Goal: Task Accomplishment & Management: Manage account settings

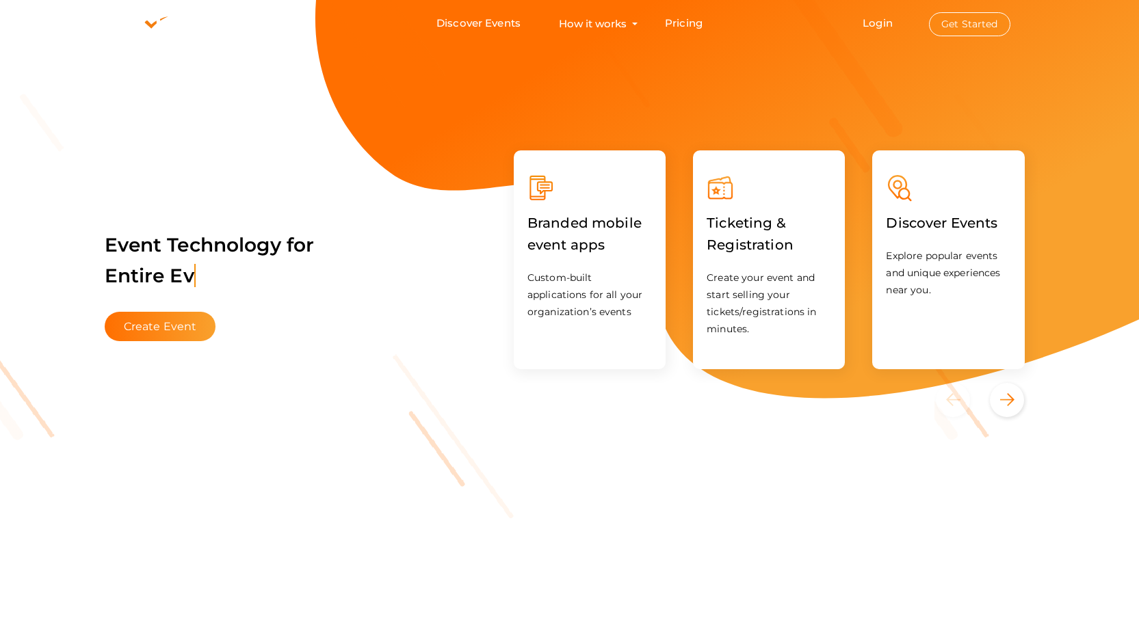
click at [968, 26] on button "Get Started" at bounding box center [969, 24] width 81 height 24
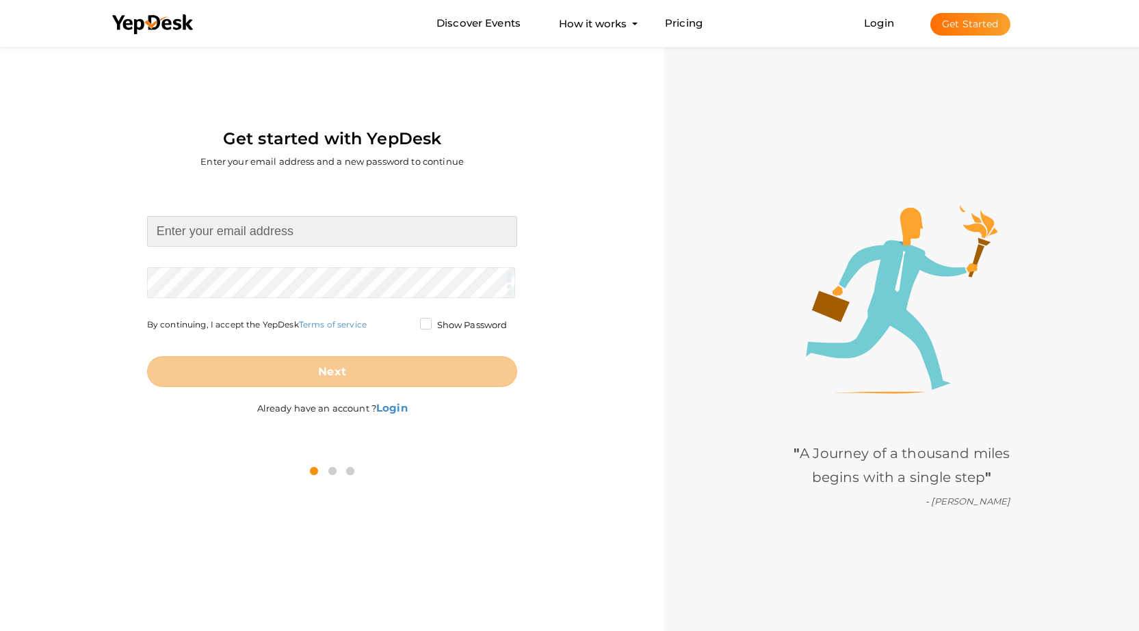
click at [259, 233] on input at bounding box center [332, 231] width 371 height 31
type input "[EMAIL_ADDRESS][DOMAIN_NAME]"
click at [252, 278] on form "[EMAIL_ADDRESS][DOMAIN_NAME] Required. Invalid email. Checking You already have…" at bounding box center [332, 301] width 371 height 171
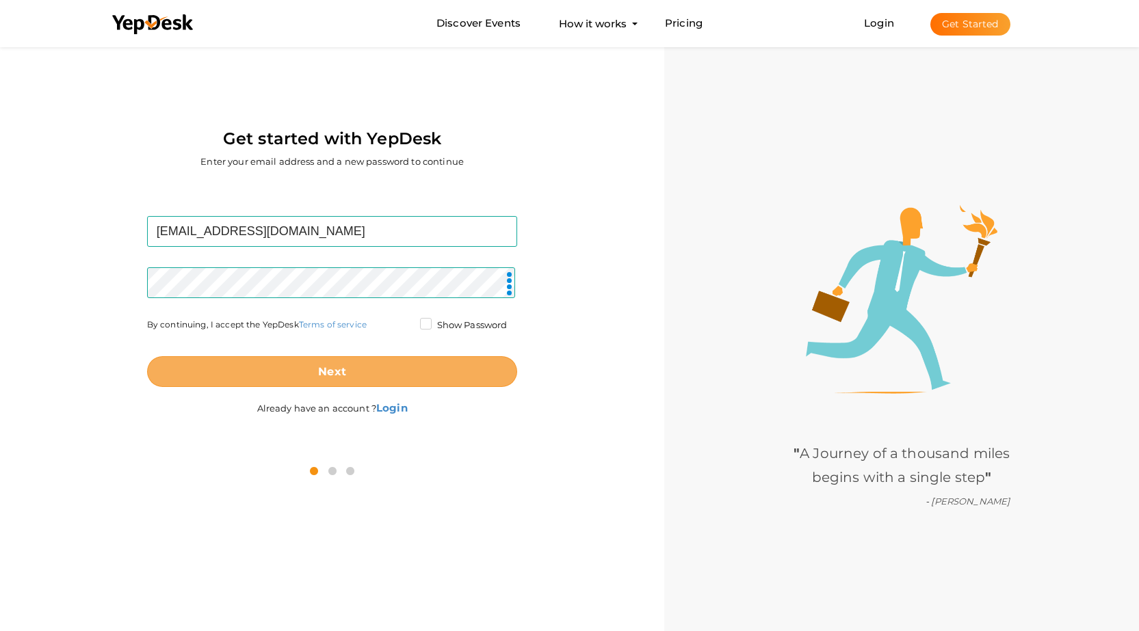
click at [280, 370] on button "Next" at bounding box center [332, 371] width 371 height 31
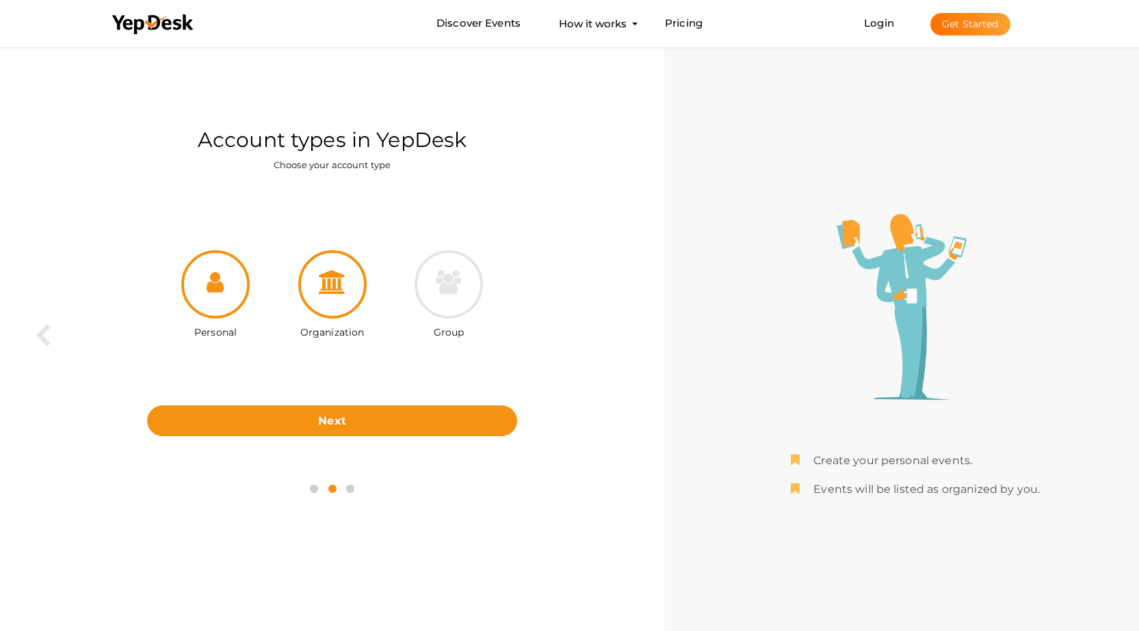
click at [332, 300] on div at bounding box center [332, 284] width 68 height 68
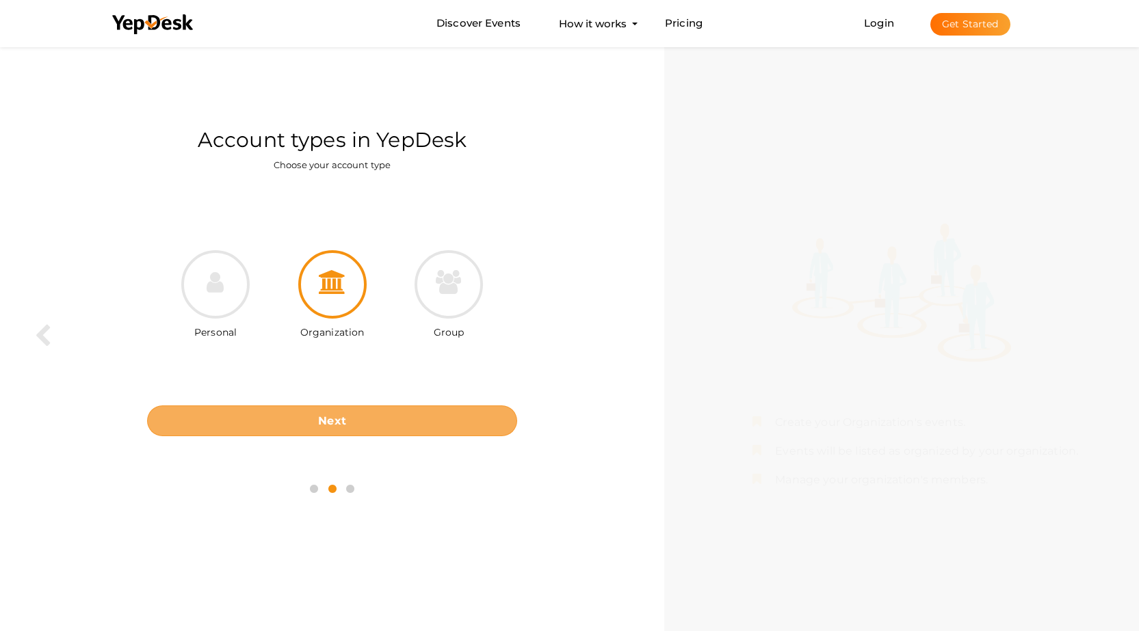
click at [367, 428] on button "Next" at bounding box center [332, 421] width 371 height 31
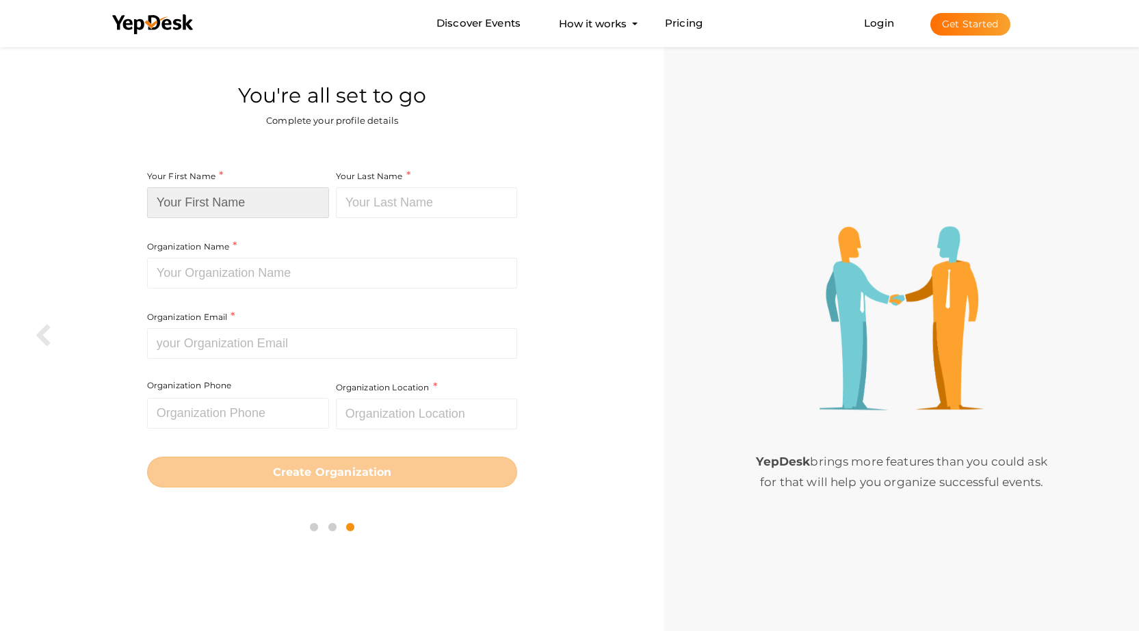
click at [213, 202] on input at bounding box center [238, 202] width 182 height 31
type input "NMP Professional"
type input "Services, Inc"
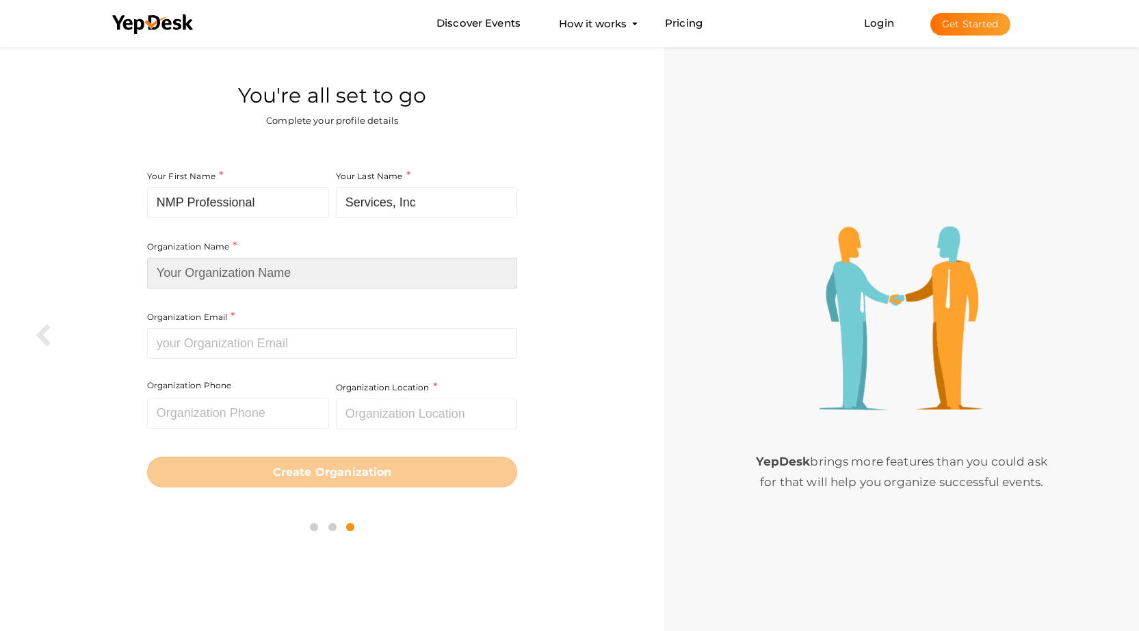
type input "NMP Professional Services, Inc"
type input "7863721155"
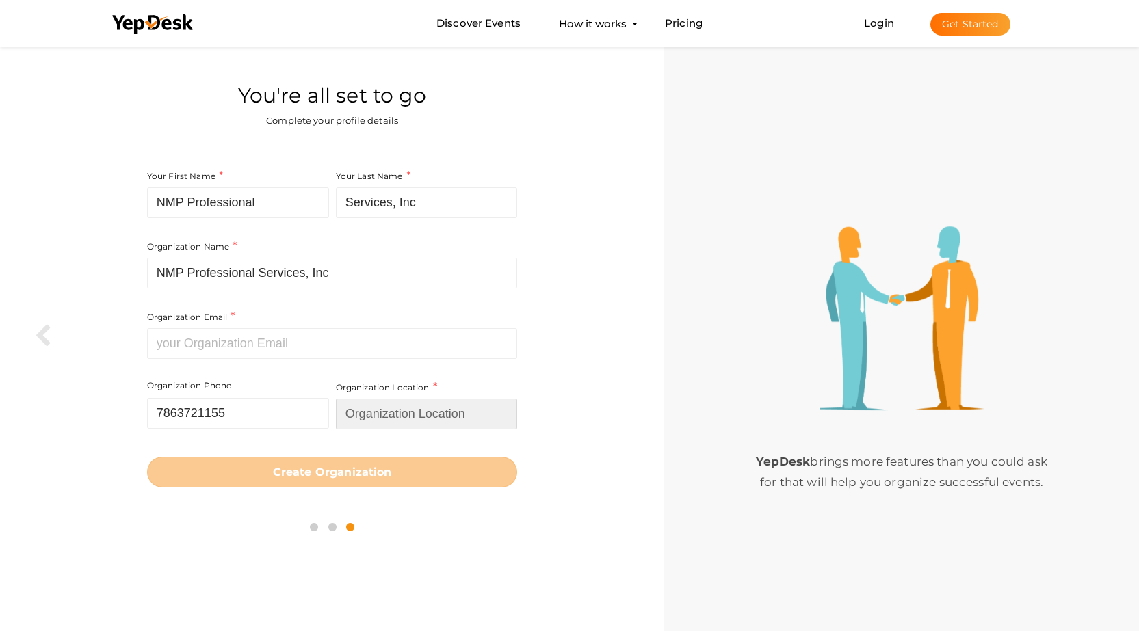
type input "United States"
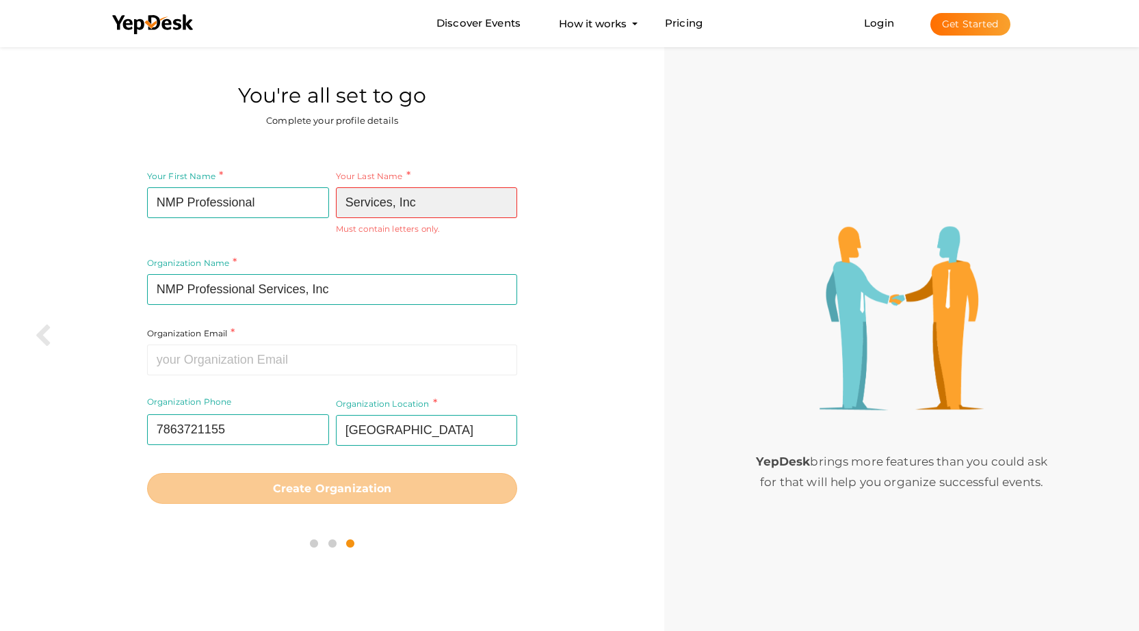
click at [401, 208] on input "Services, Inc" at bounding box center [427, 202] width 182 height 31
click at [393, 207] on input "Services, Inc" at bounding box center [427, 202] width 182 height 31
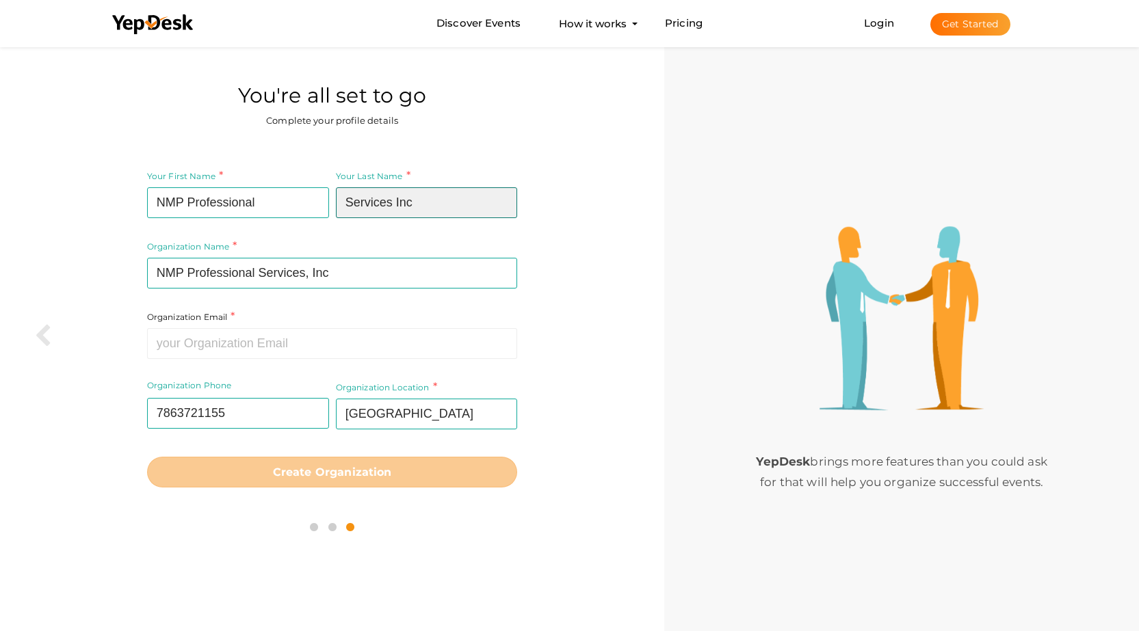
type input "Services Inc"
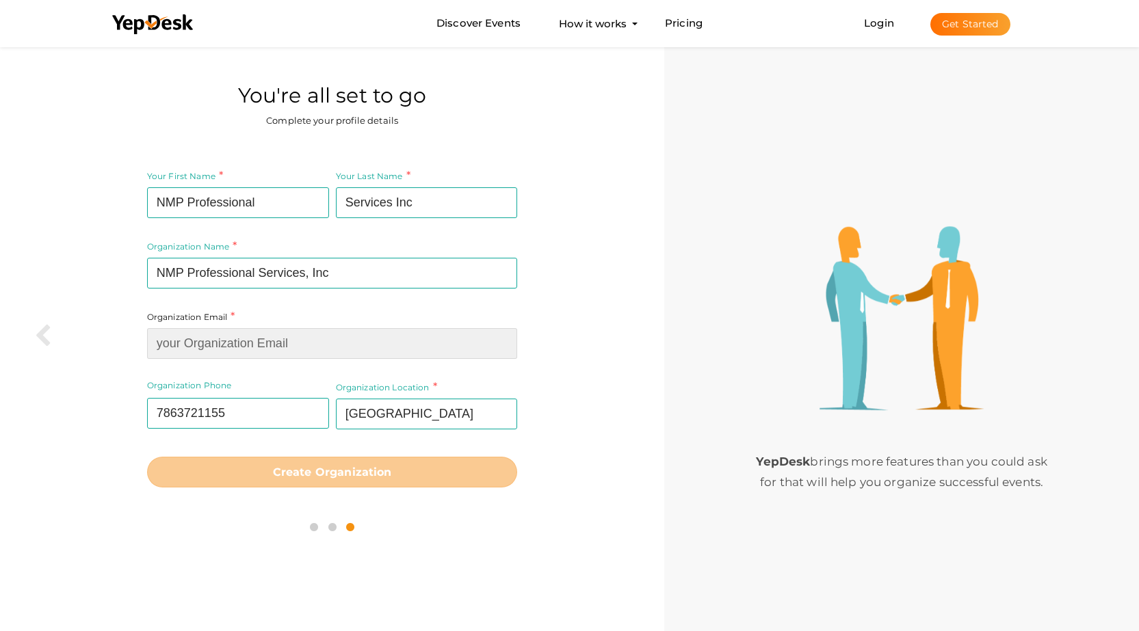
click at [258, 345] on input at bounding box center [332, 343] width 371 height 31
paste input "cruz@costreportcpa.com"
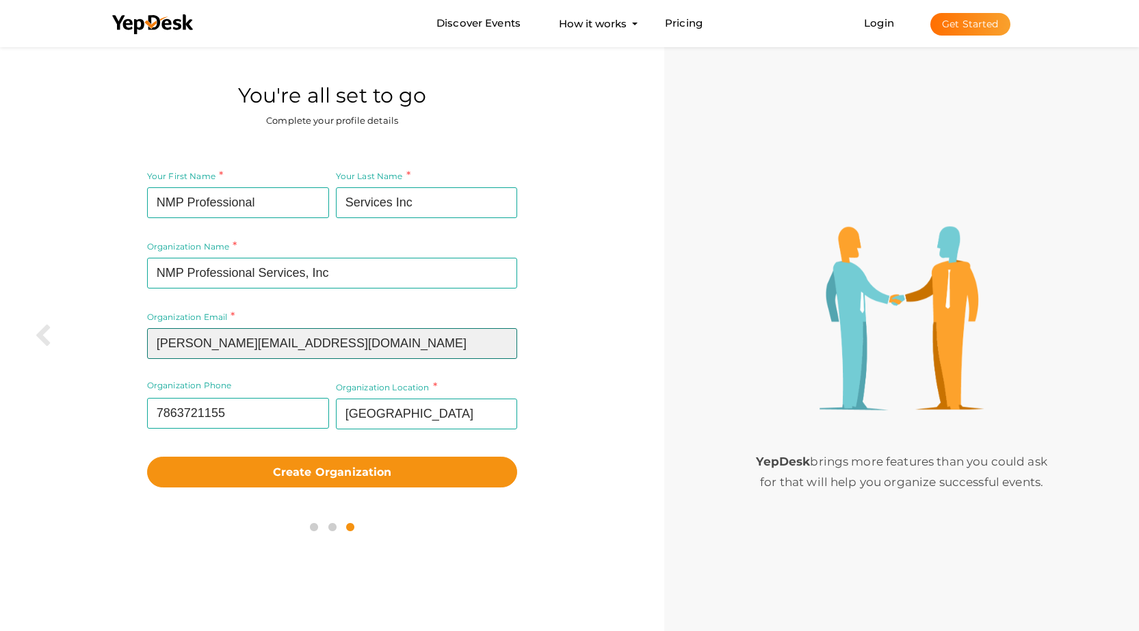
type input "cruz@costreportcpa.com"
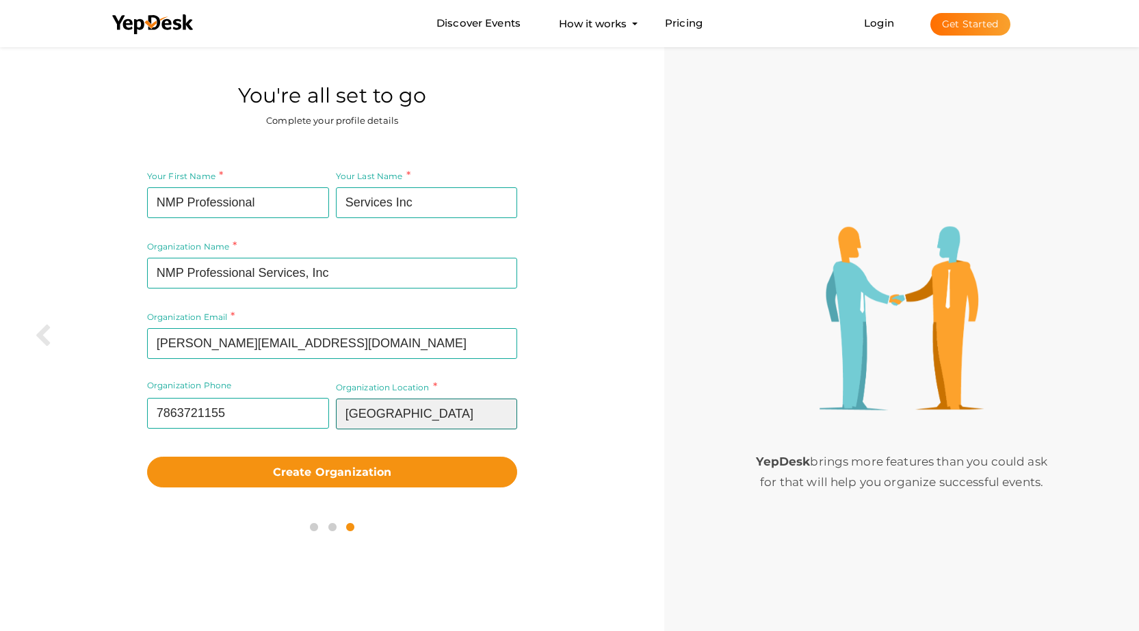
click at [409, 425] on input "United States" at bounding box center [427, 414] width 182 height 31
click at [451, 423] on input "United States" at bounding box center [427, 414] width 182 height 31
click at [382, 415] on input "United States" at bounding box center [427, 414] width 182 height 31
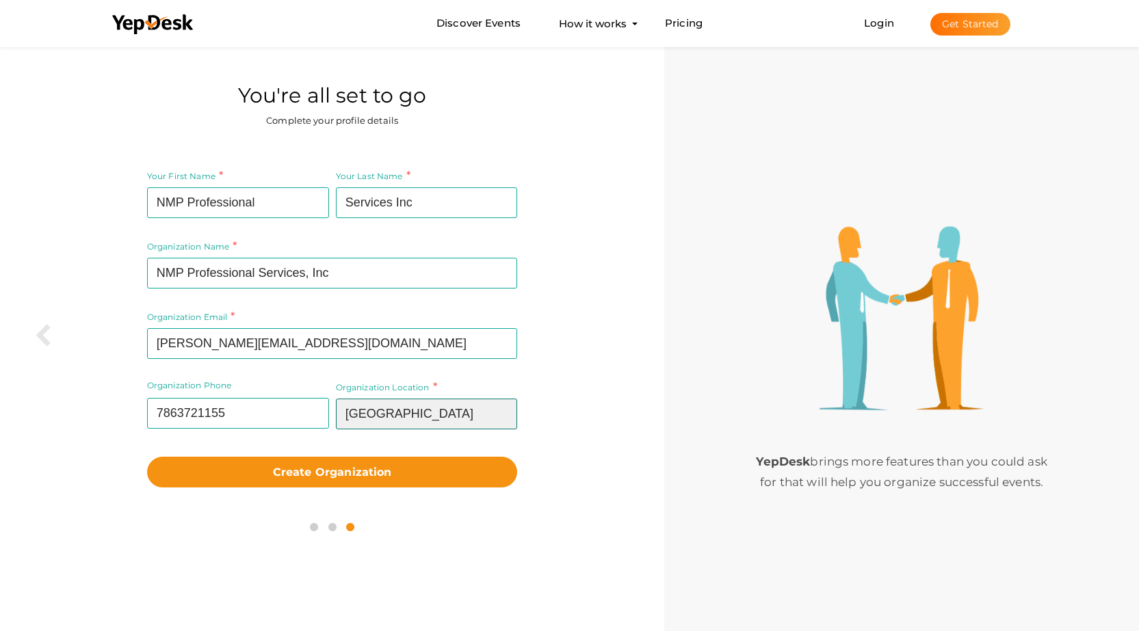
paste input "Miami, FL 33165,"
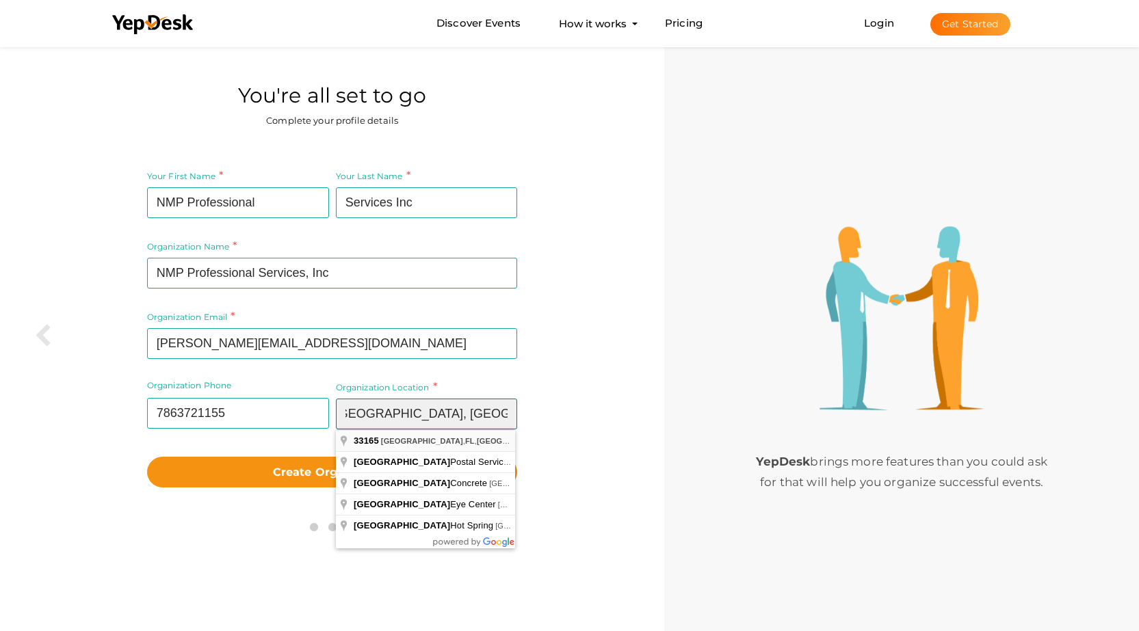
type input "[GEOGRAPHIC_DATA], [GEOGRAPHIC_DATA]"
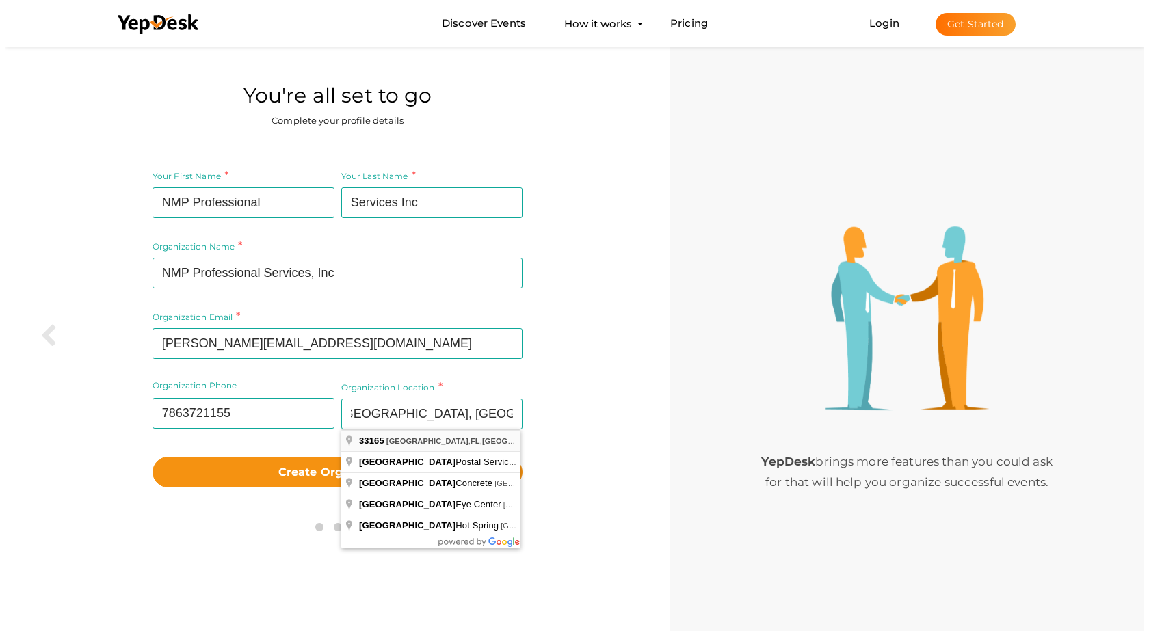
scroll to position [0, 0]
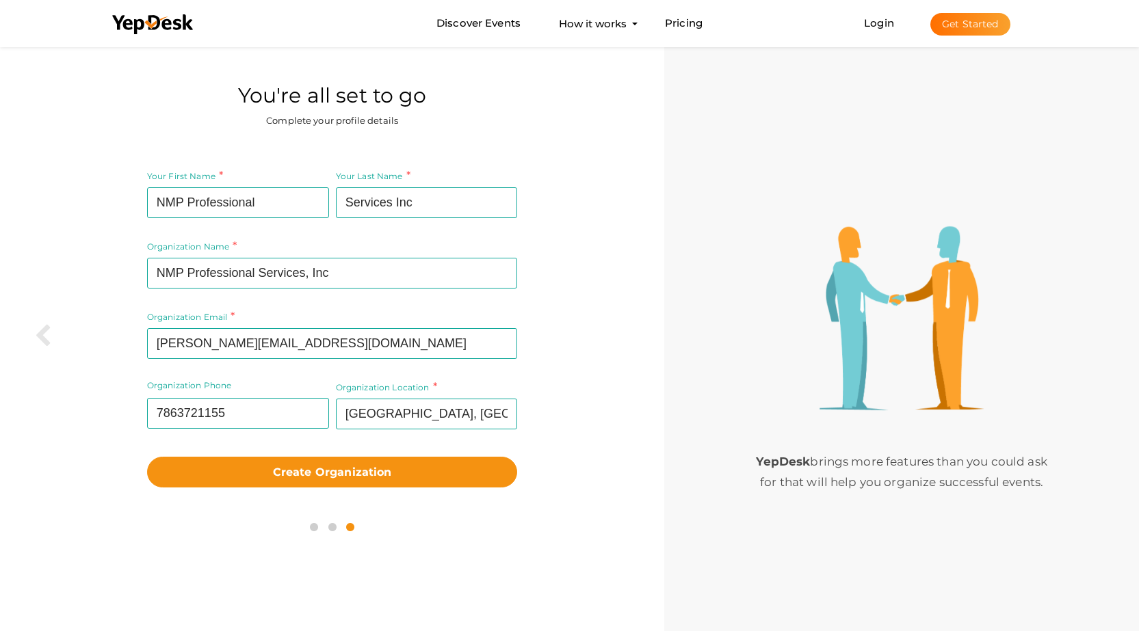
click at [554, 434] on div "Your First Name NMP Professional Required. Must contain letters only. Must be b…" at bounding box center [332, 328] width 644 height 344
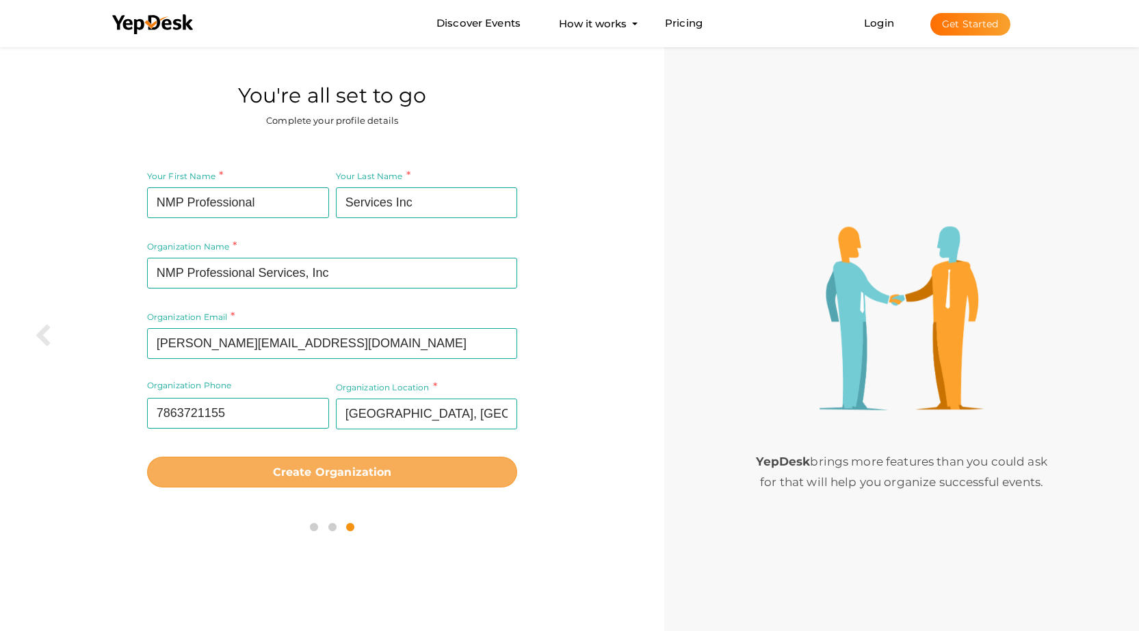
click at [341, 473] on b "Create Organization" at bounding box center [332, 472] width 119 height 13
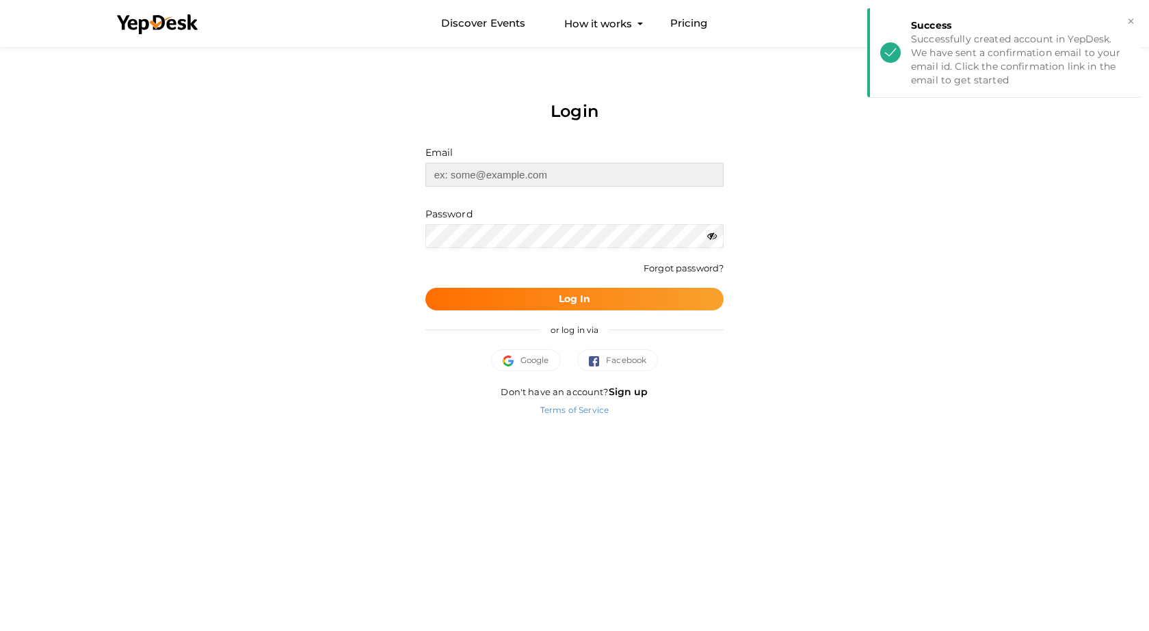
type input "[EMAIL_ADDRESS][DOMAIN_NAME]"
click at [548, 302] on button "Log In" at bounding box center [574, 299] width 299 height 23
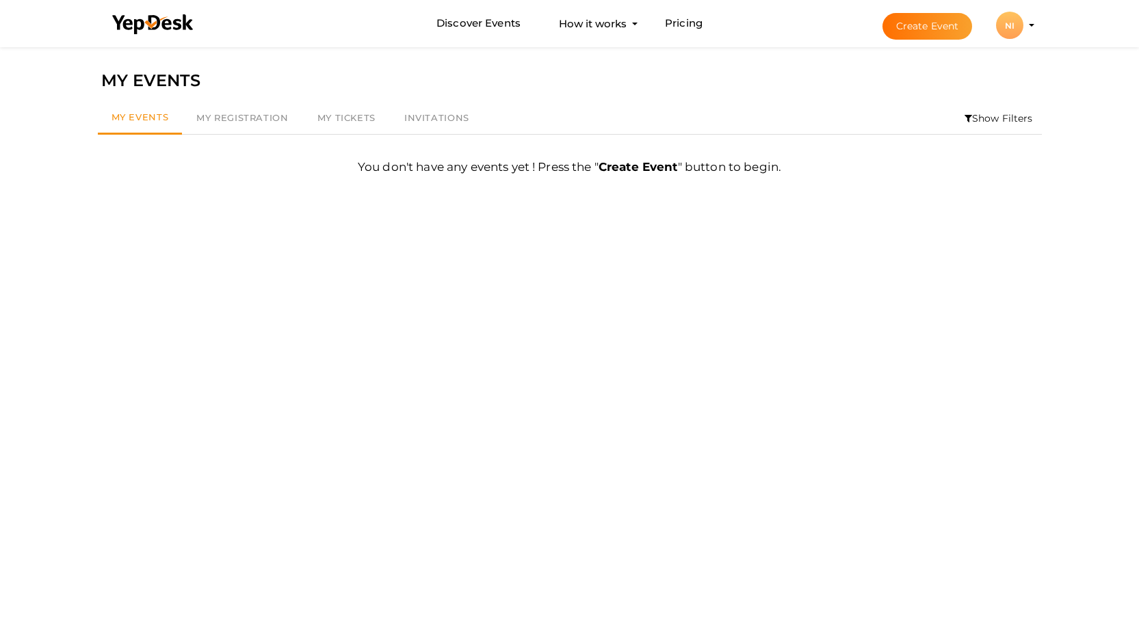
click at [1011, 34] on div "NI" at bounding box center [1009, 25] width 27 height 27
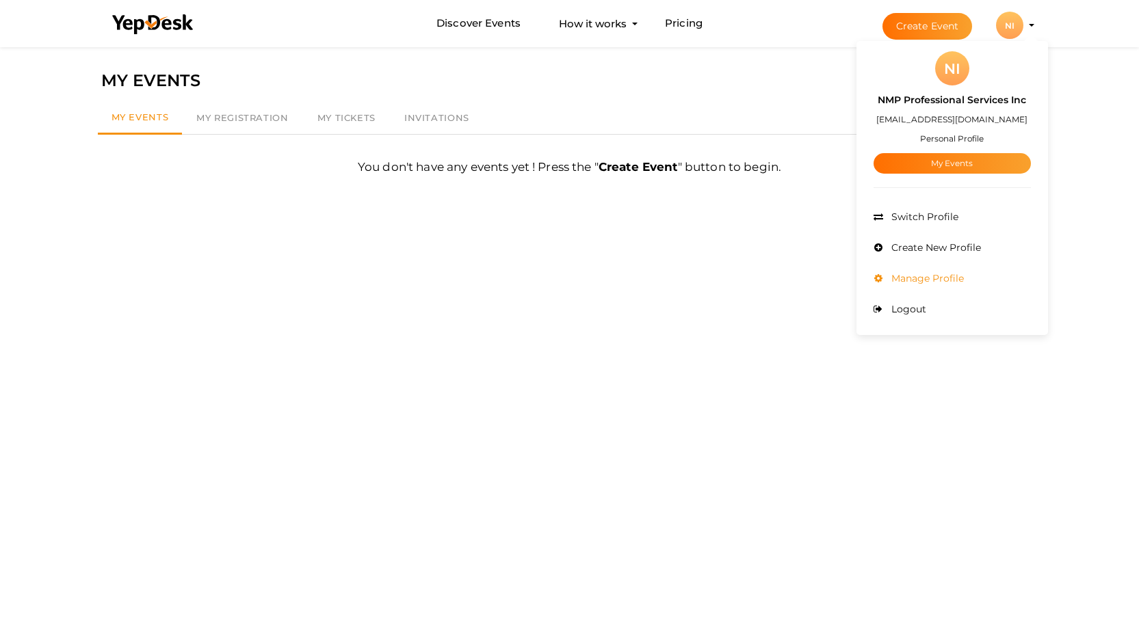
click at [905, 276] on span "Manage Profile" at bounding box center [926, 278] width 76 height 12
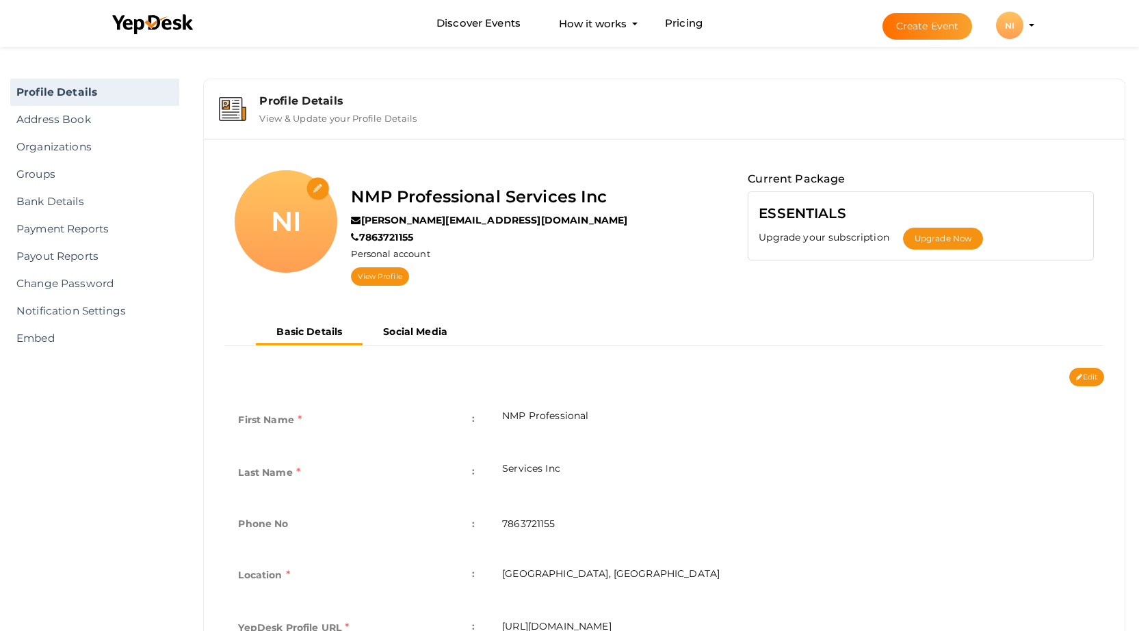
click at [312, 185] on input "file" at bounding box center [318, 189] width 24 height 24
type input "C:\fakepath\Costreportcpa. logo. jpg (1).jpg"
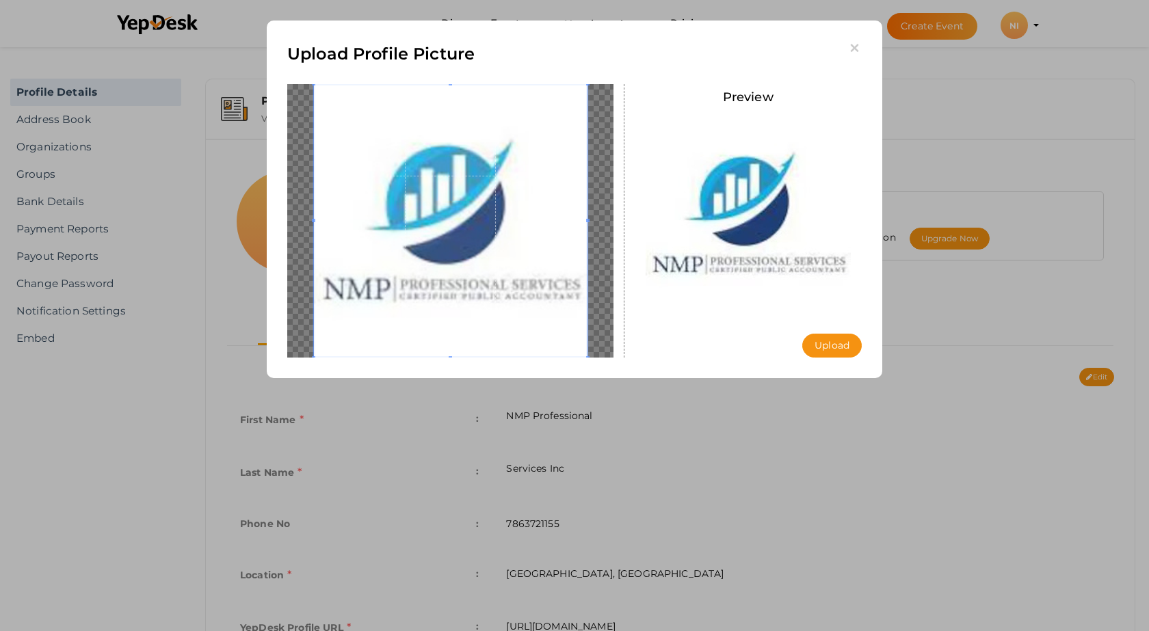
click at [788, 249] on img at bounding box center [748, 213] width 205 height 205
click at [823, 344] on button "Upload" at bounding box center [832, 346] width 60 height 24
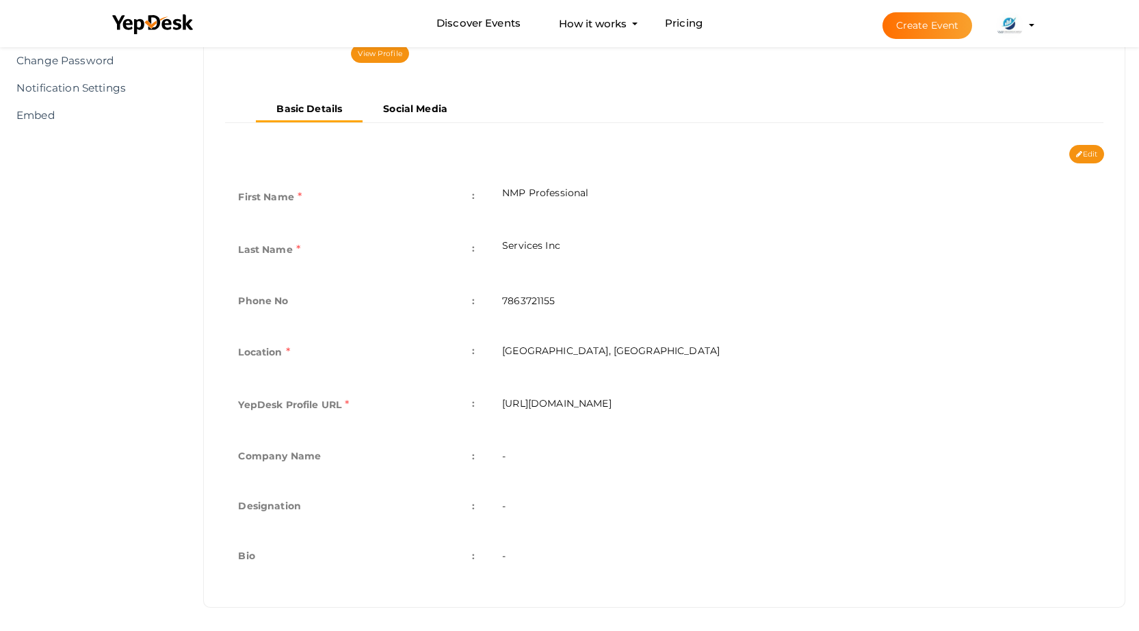
scroll to position [227, 0]
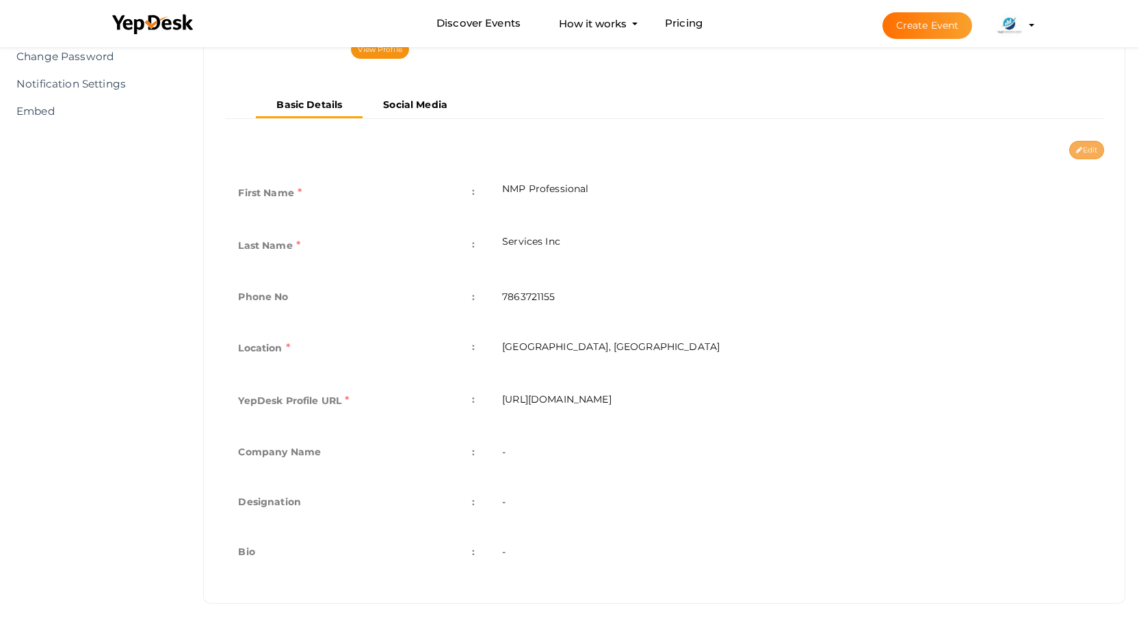
click at [1081, 150] on button "Edit" at bounding box center [1086, 150] width 35 height 18
type input "NMP Professional"
type input "Services Inc"
type input "7863721155"
type input "[GEOGRAPHIC_DATA], [GEOGRAPHIC_DATA]"
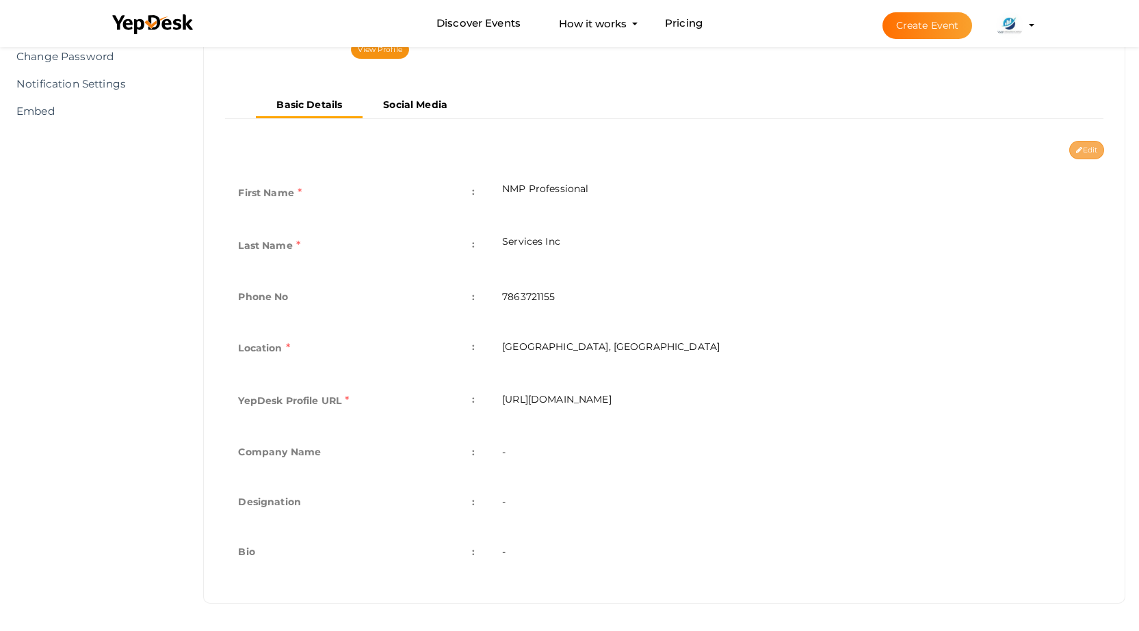
type input "nmp-professional-services-inc"
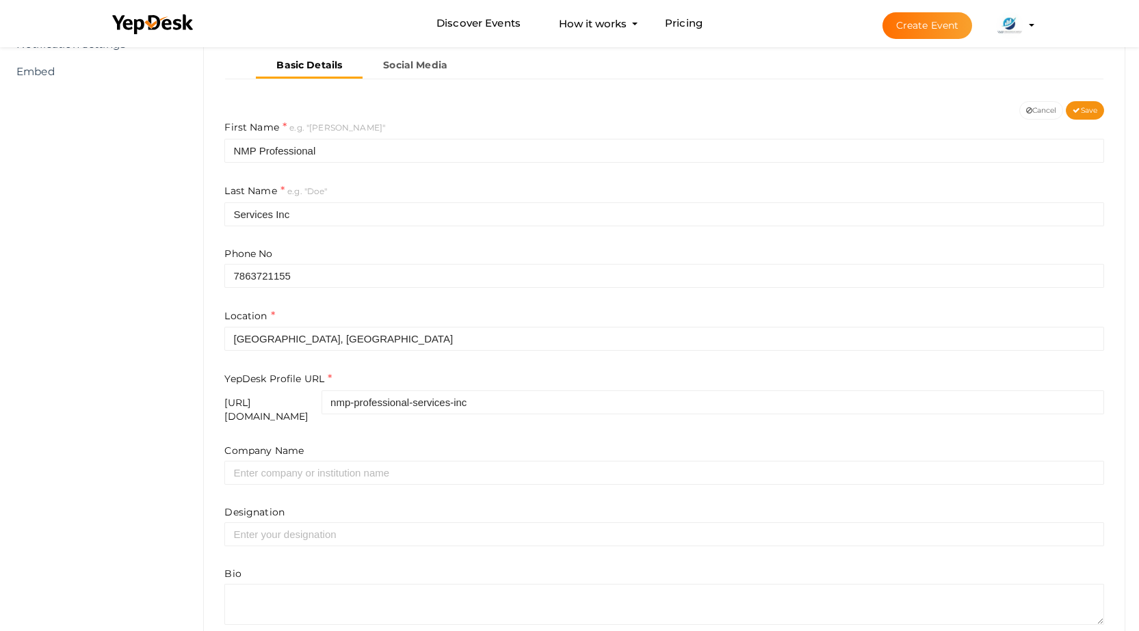
scroll to position [329, 0]
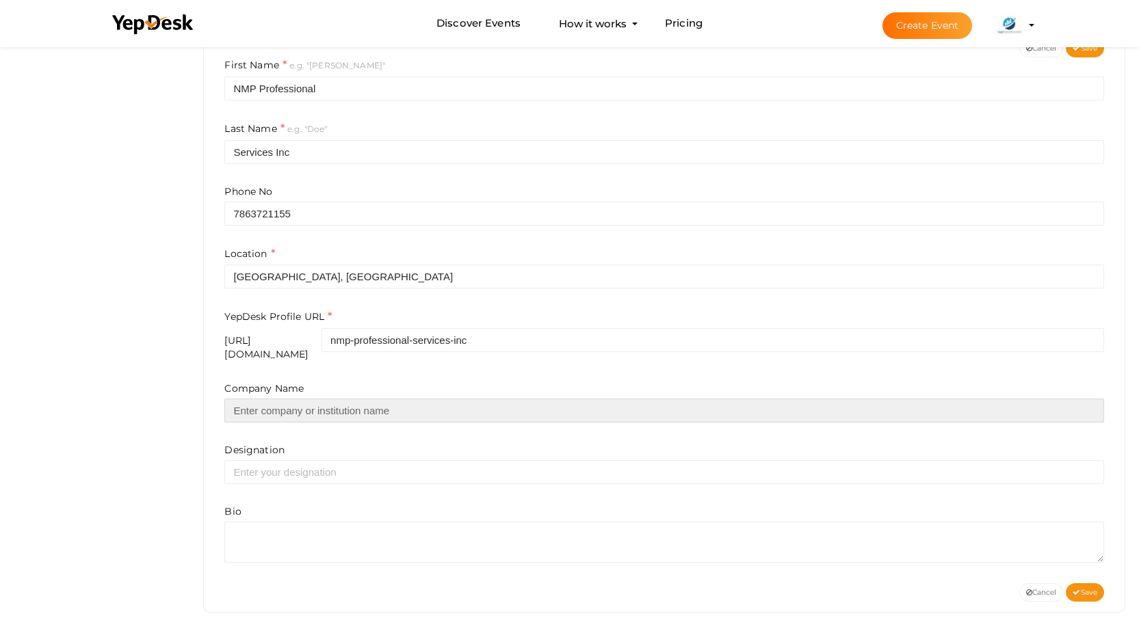
click at [352, 401] on input "text" at bounding box center [664, 411] width 880 height 24
type input "NMP Professional Services, Inc"
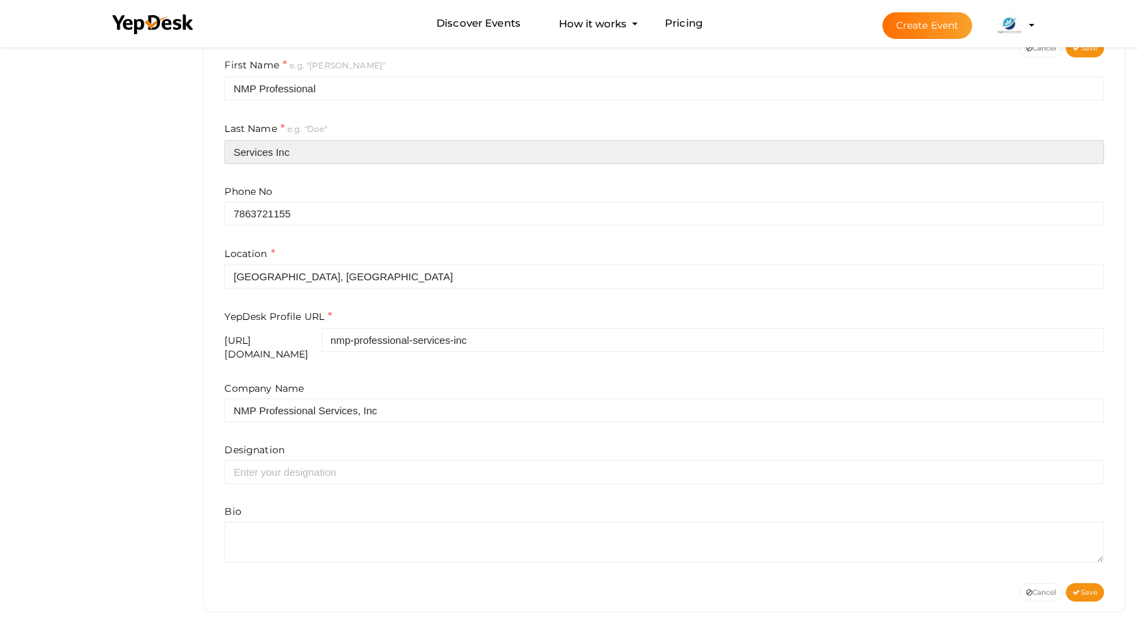
type input "Services, Inc"
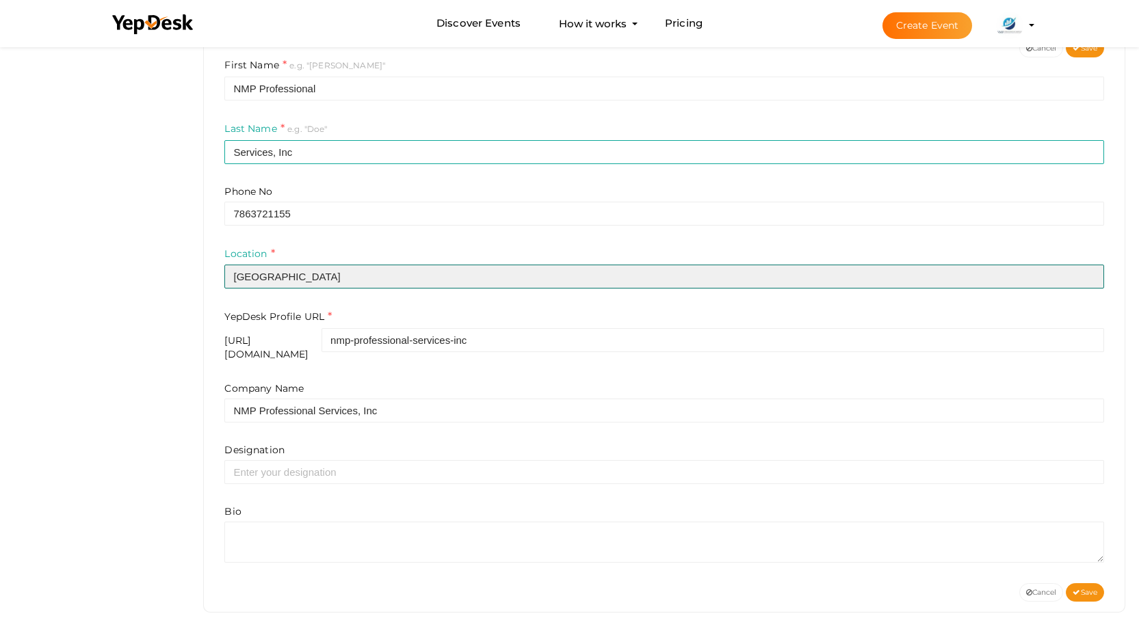
click at [319, 276] on input "United States" at bounding box center [664, 277] width 880 height 24
paste input "Miami, FL 33165,"
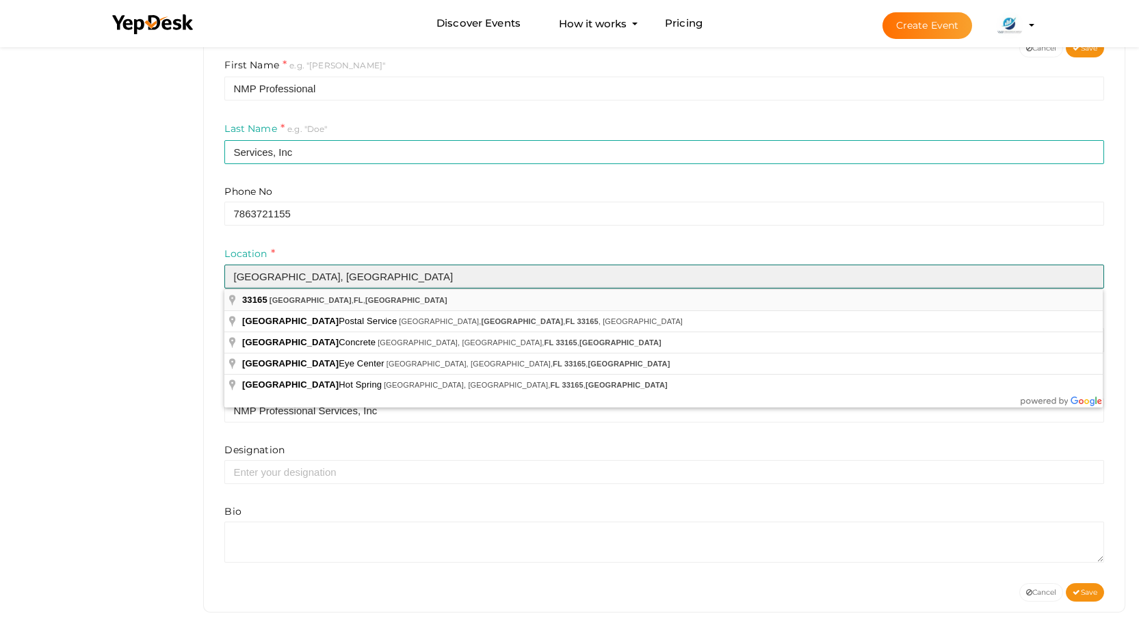
type input "[GEOGRAPHIC_DATA], [GEOGRAPHIC_DATA]"
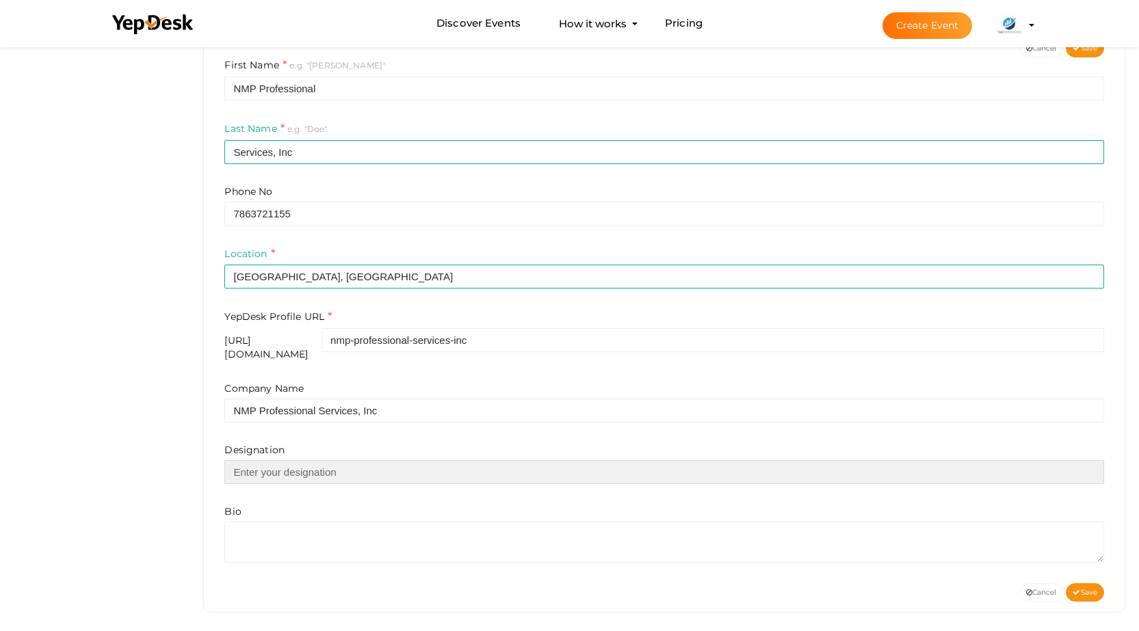
click at [282, 466] on input "text" at bounding box center [664, 472] width 880 height 24
paste input "We are a team of professionals with over 30 years of experience in Accounting, …"
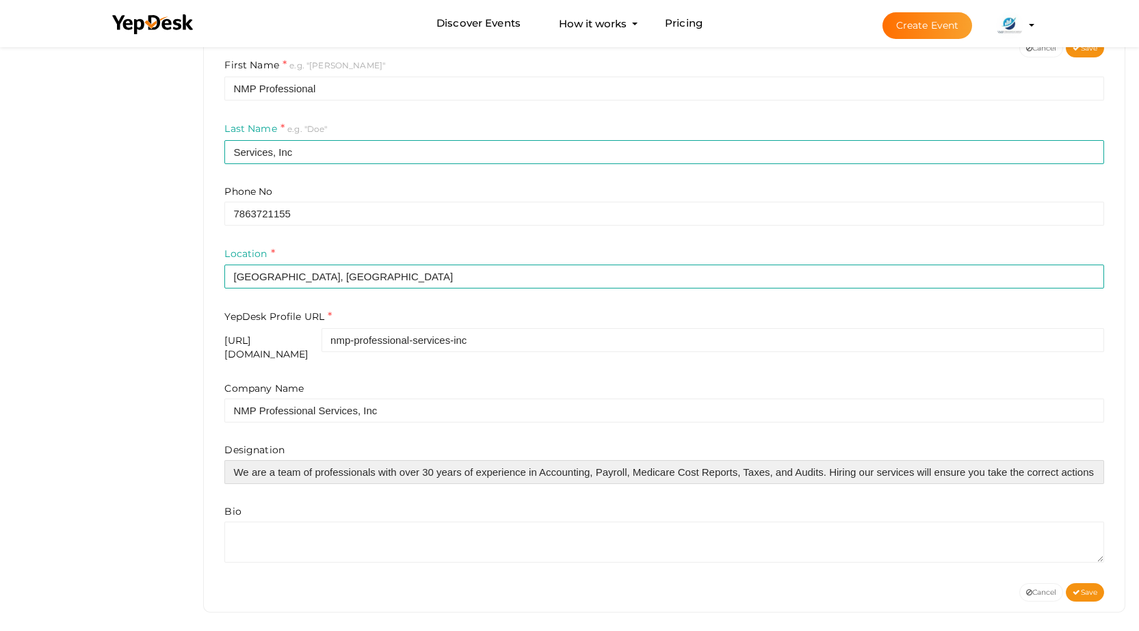
scroll to position [0, 810]
click at [371, 460] on input "We are a team of professionals with over 30 years of experience in Accounting, …" at bounding box center [664, 472] width 880 height 24
drag, startPoint x: 828, startPoint y: 464, endPoint x: 1148, endPoint y: 471, distance: 320.8
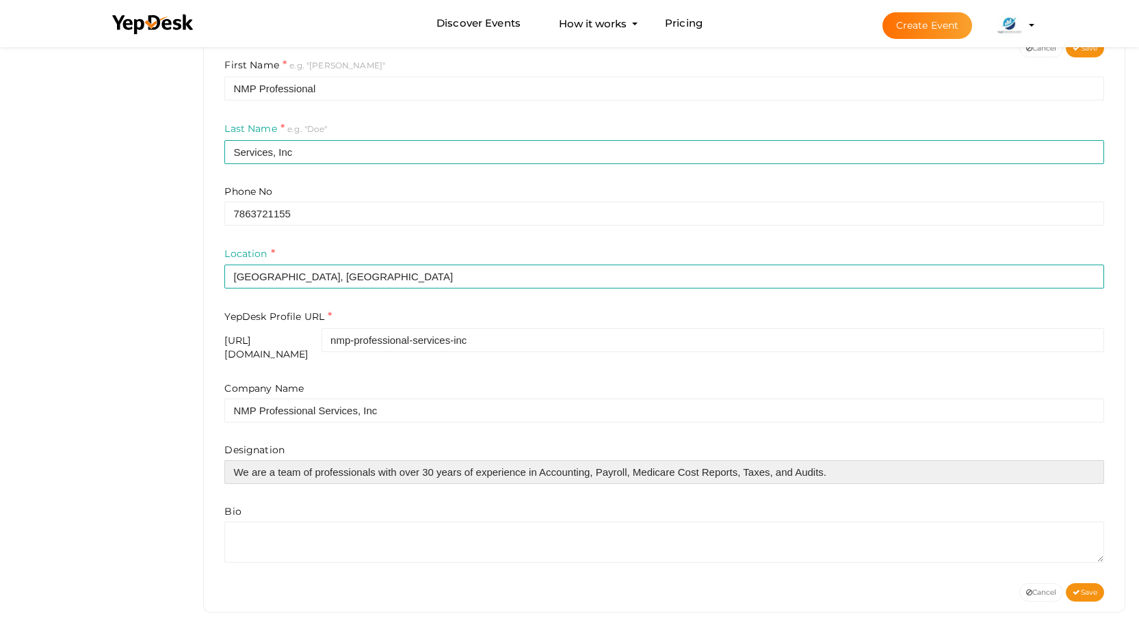
type input "We are a team of professionals with over 30 years of experience in Accounting, …"
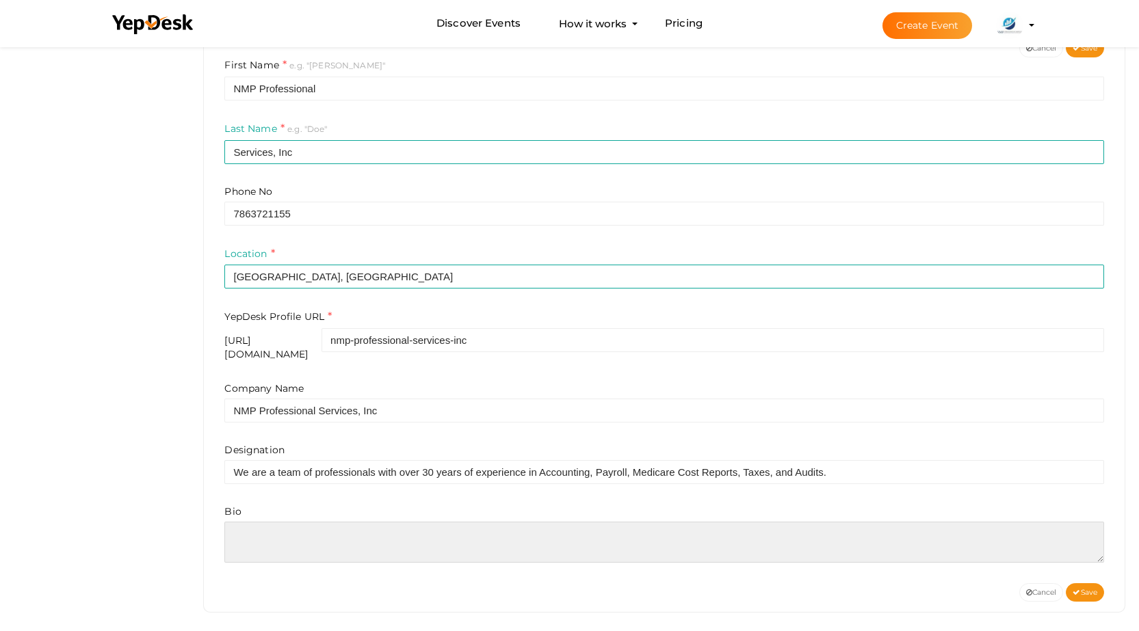
click at [287, 522] on textarea at bounding box center [664, 542] width 880 height 41
paste textarea "Hiring our services will ensure you take the correct actions to achieve results…"
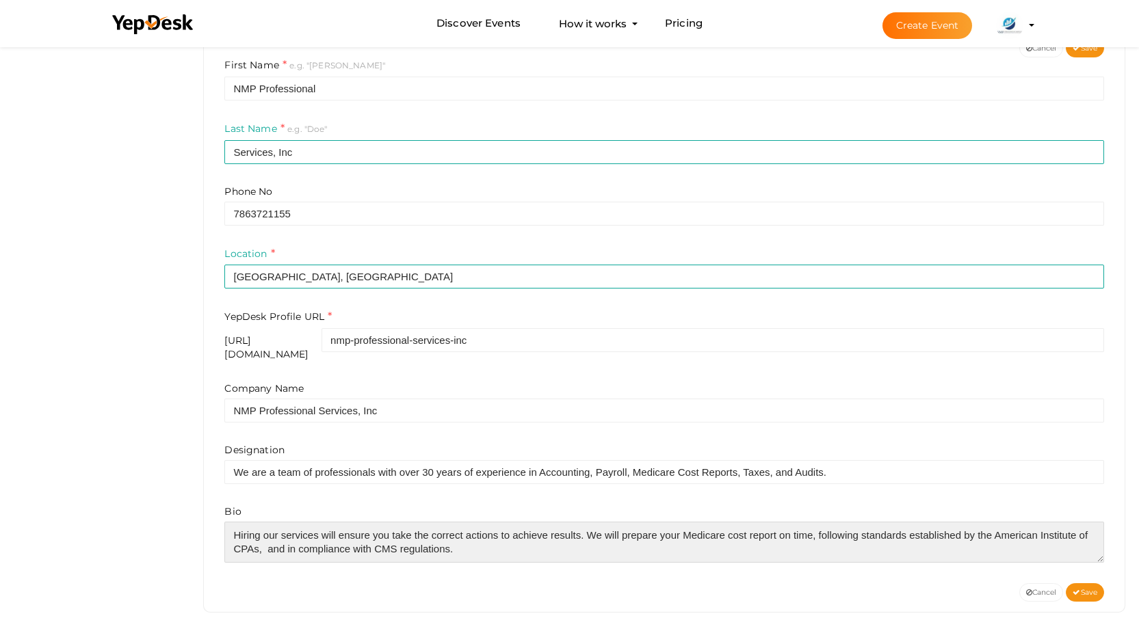
paste textarea "Review of accounting records to ensure CMS rules compliance.​​ Prepare financia…"
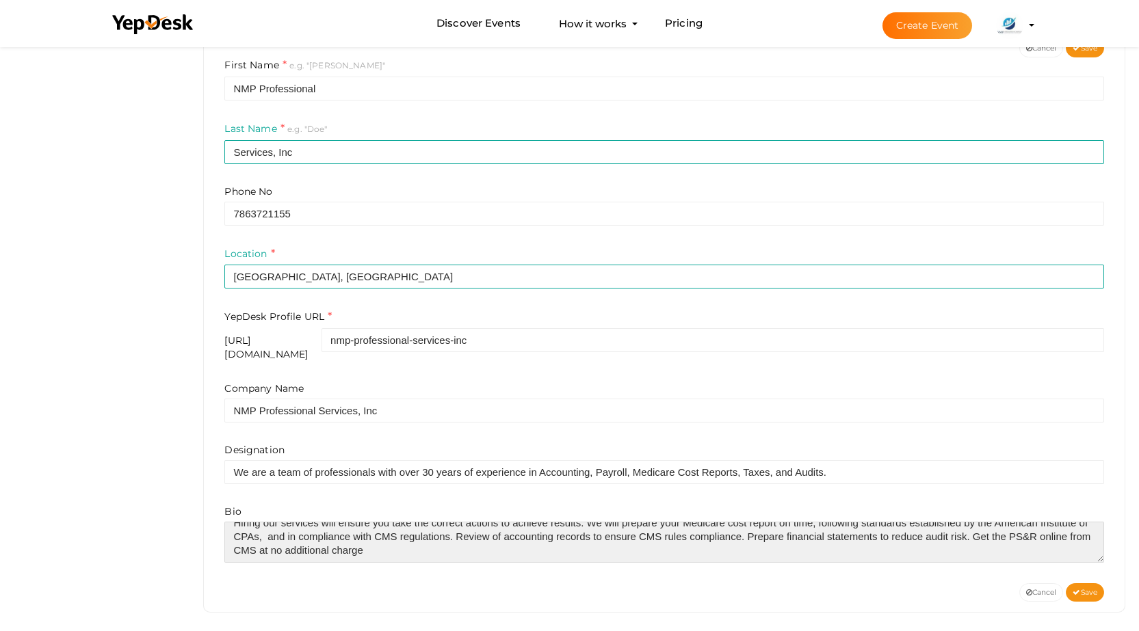
scroll to position [14, 0]
type textarea "Hiring our services will ensure you take the correct actions to achieve results…"
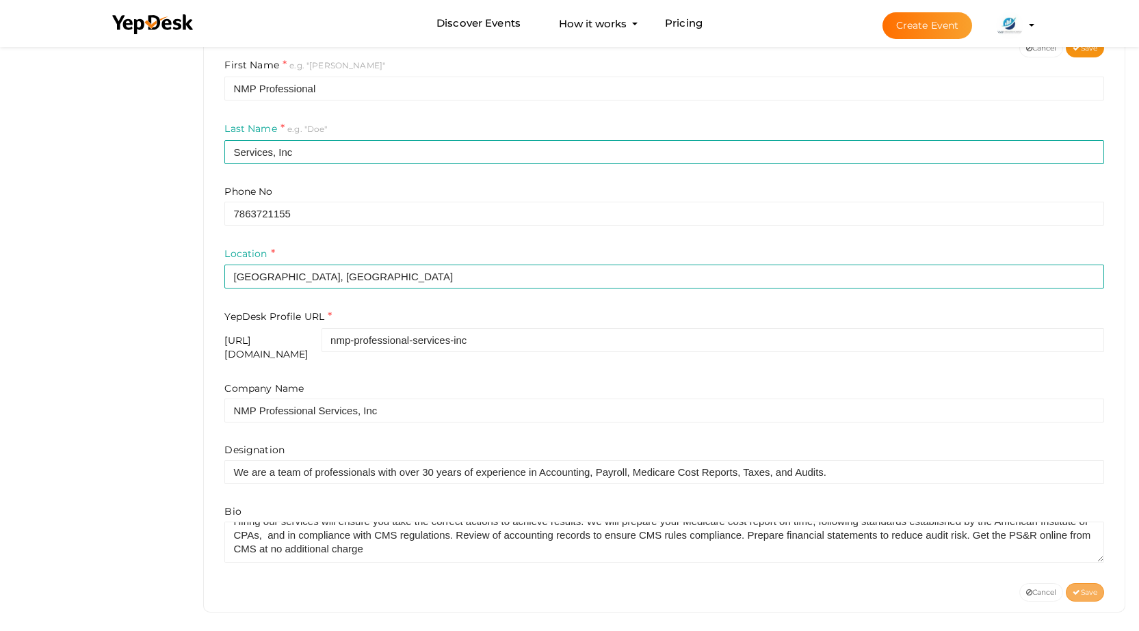
click at [1080, 588] on span "Save" at bounding box center [1084, 592] width 25 height 9
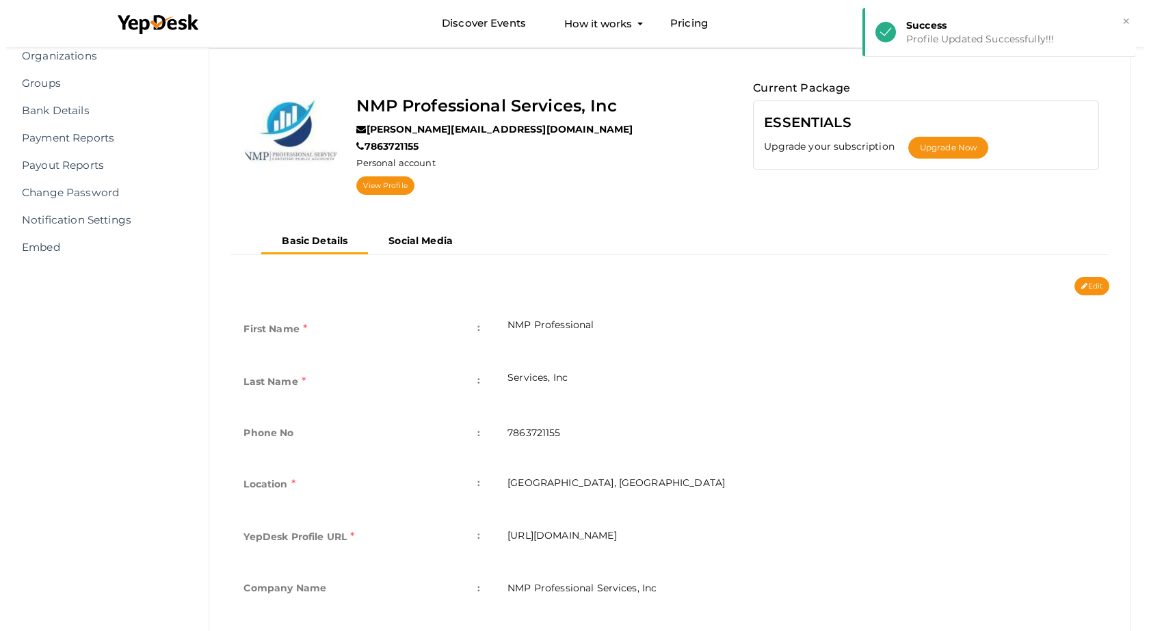
scroll to position [0, 0]
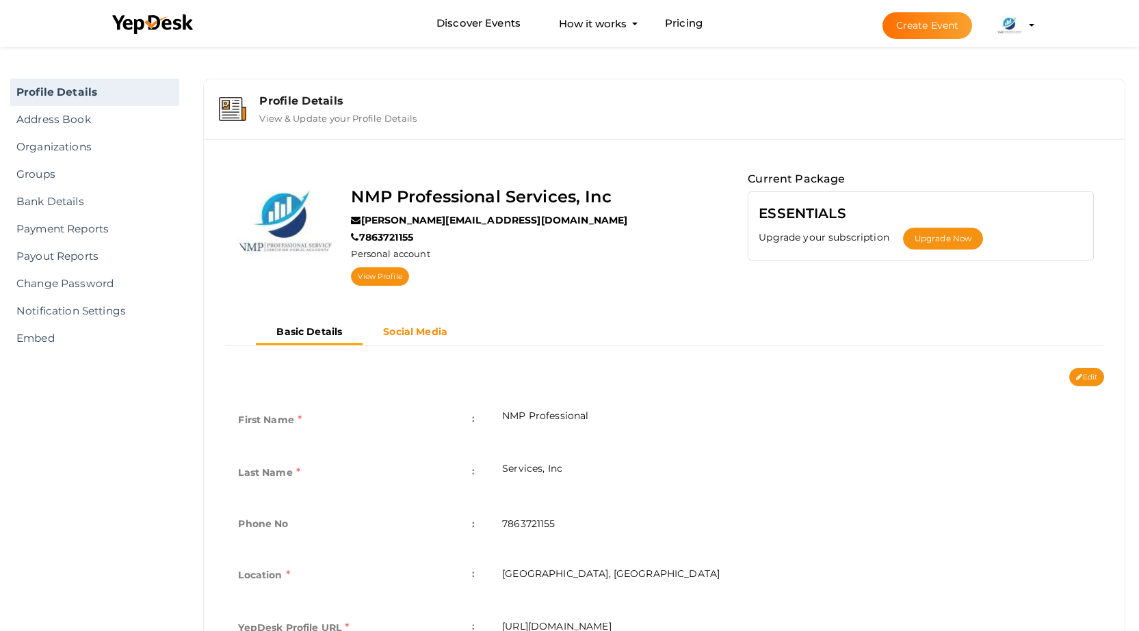
click at [415, 332] on b "Social Media" at bounding box center [415, 332] width 64 height 12
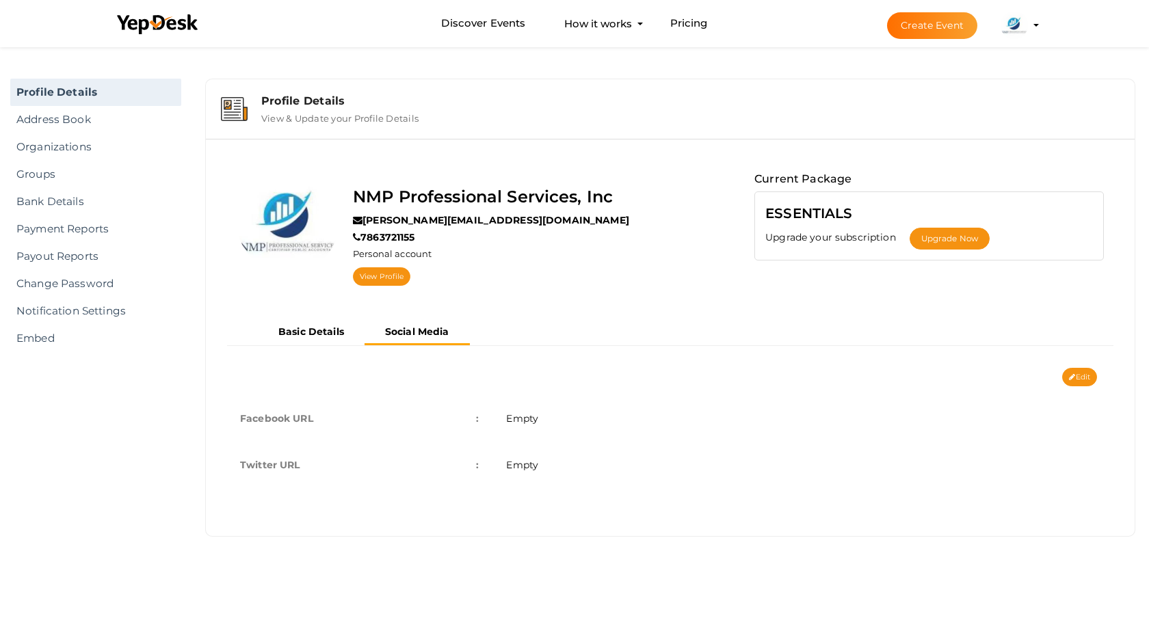
click at [523, 424] on span "Empty" at bounding box center [522, 418] width 32 height 12
click at [1084, 380] on button "Edit" at bounding box center [1079, 377] width 35 height 18
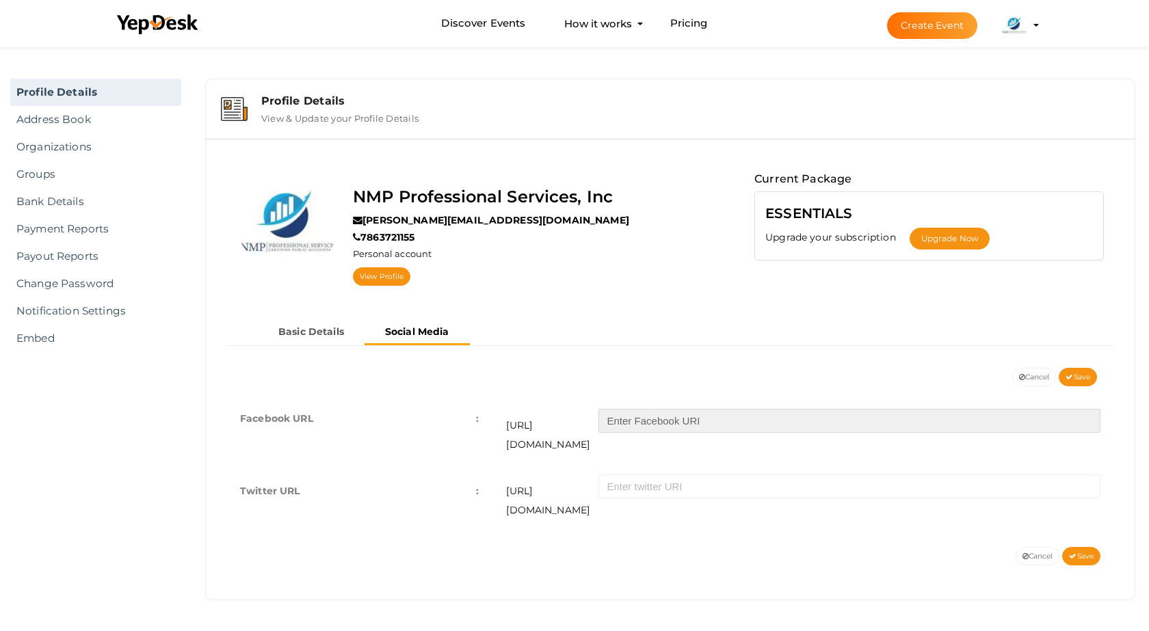
click at [654, 425] on input "text" at bounding box center [849, 421] width 502 height 24
paste input "https://www.facebook.com/CPAMiamiUS/"
click at [743, 424] on input "https://www.facebook.com/CPAMiamiUS/" at bounding box center [849, 421] width 502 height 24
type input "CPAMiamiUS/"
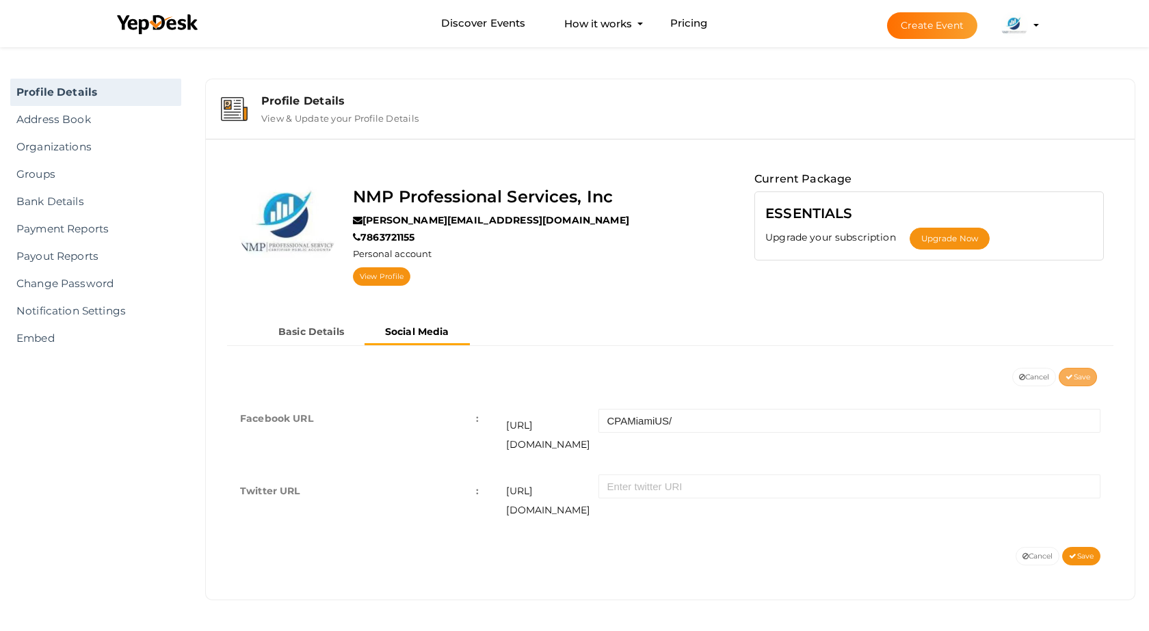
click at [1080, 380] on span "Save" at bounding box center [1078, 377] width 25 height 9
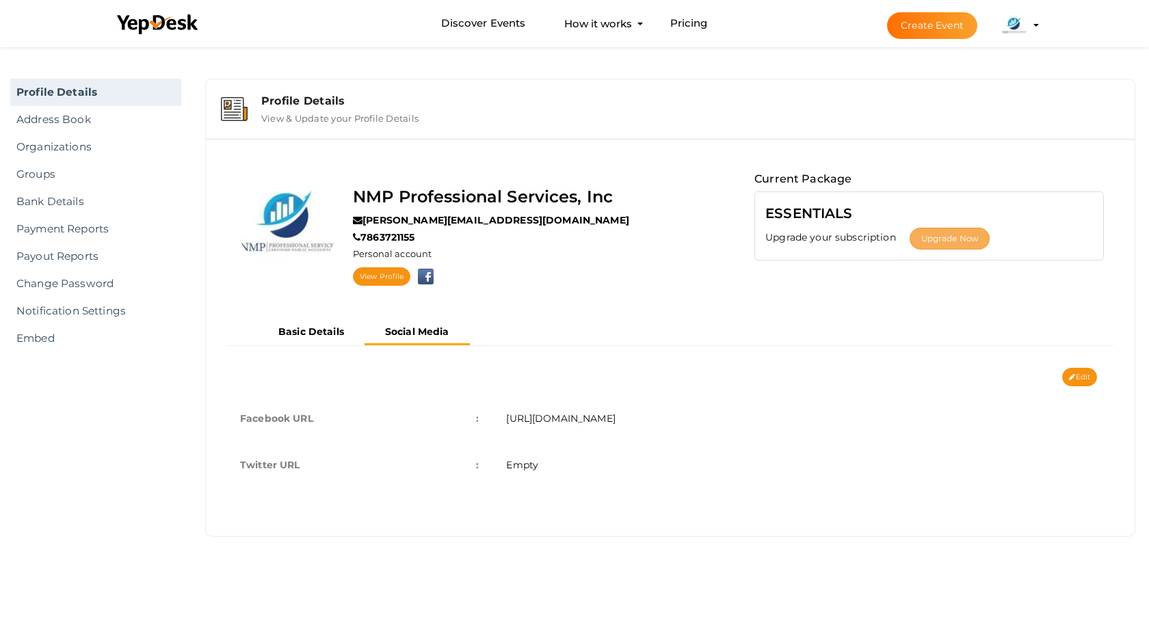
click at [925, 241] on button "Upgrade Now" at bounding box center [950, 239] width 80 height 22
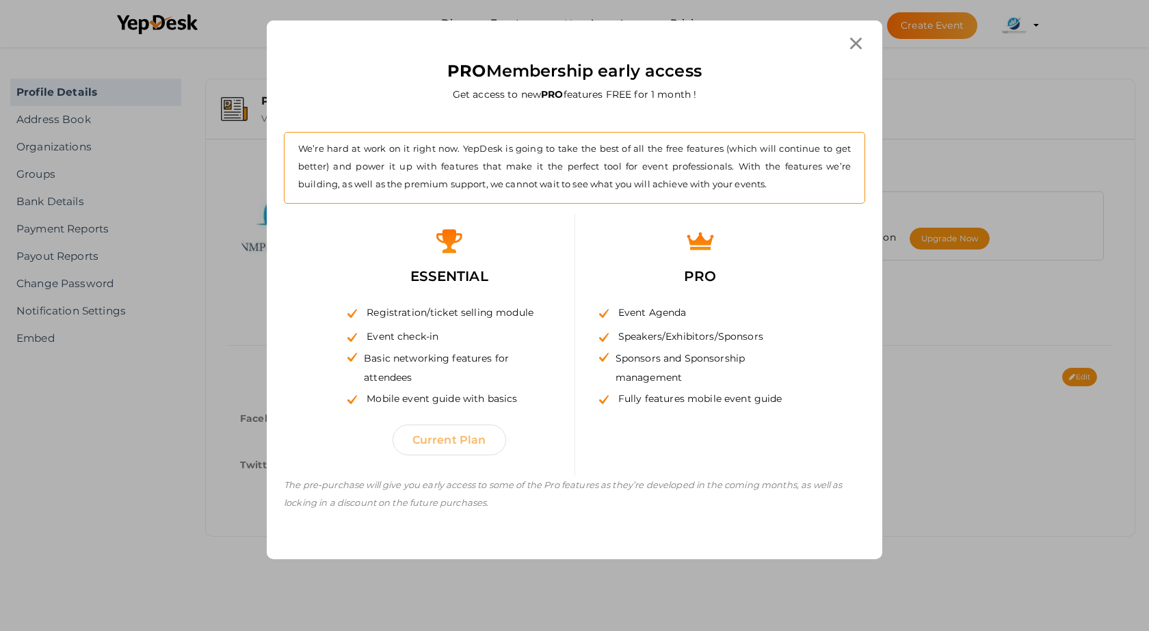
click at [450, 442] on button "Current Plan" at bounding box center [450, 440] width 114 height 31
click at [455, 438] on button "Current Plan" at bounding box center [450, 440] width 114 height 31
click at [858, 46] on icon at bounding box center [856, 44] width 12 height 12
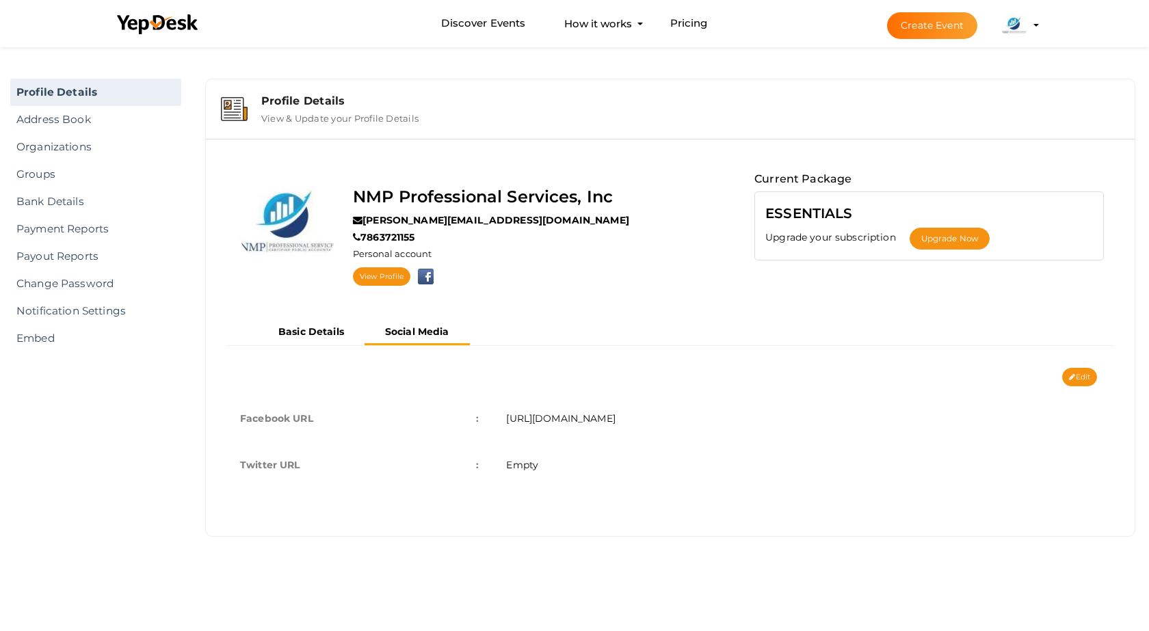
click at [1019, 33] on img at bounding box center [1014, 25] width 27 height 27
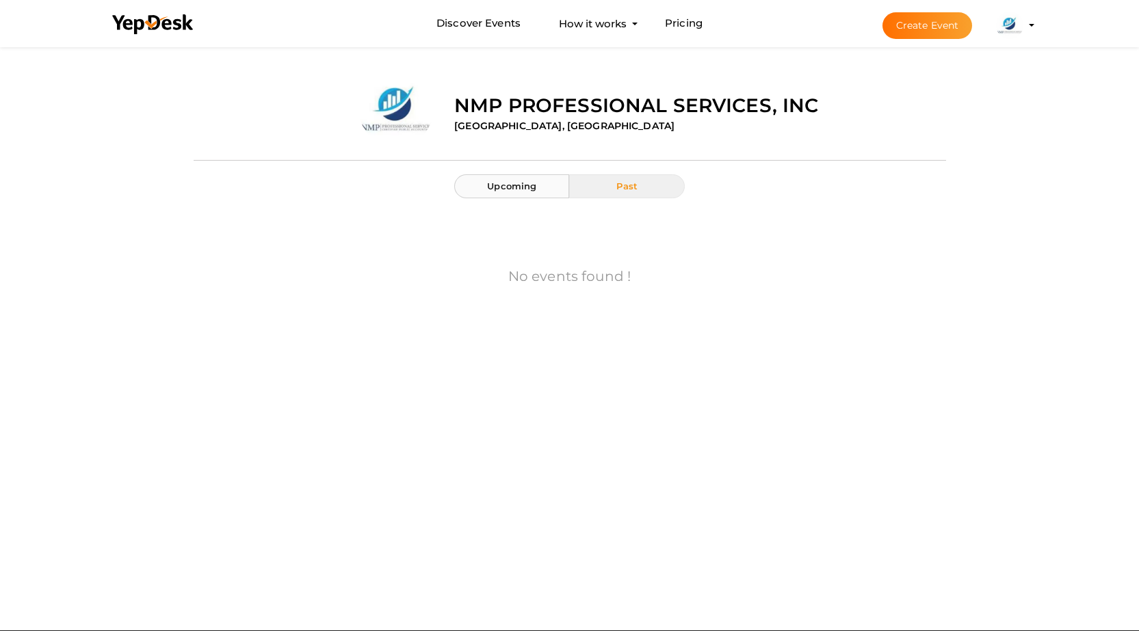
click at [523, 187] on span "Upcoming" at bounding box center [511, 186] width 49 height 11
click at [624, 181] on span "Past" at bounding box center [626, 186] width 21 height 11
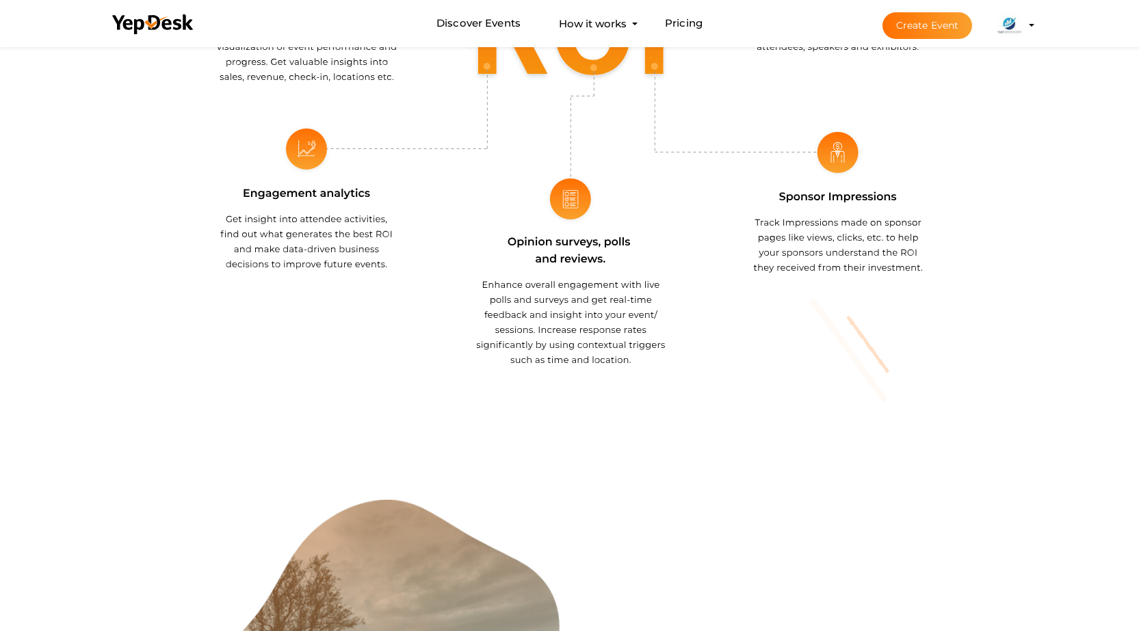
scroll to position [1505, 0]
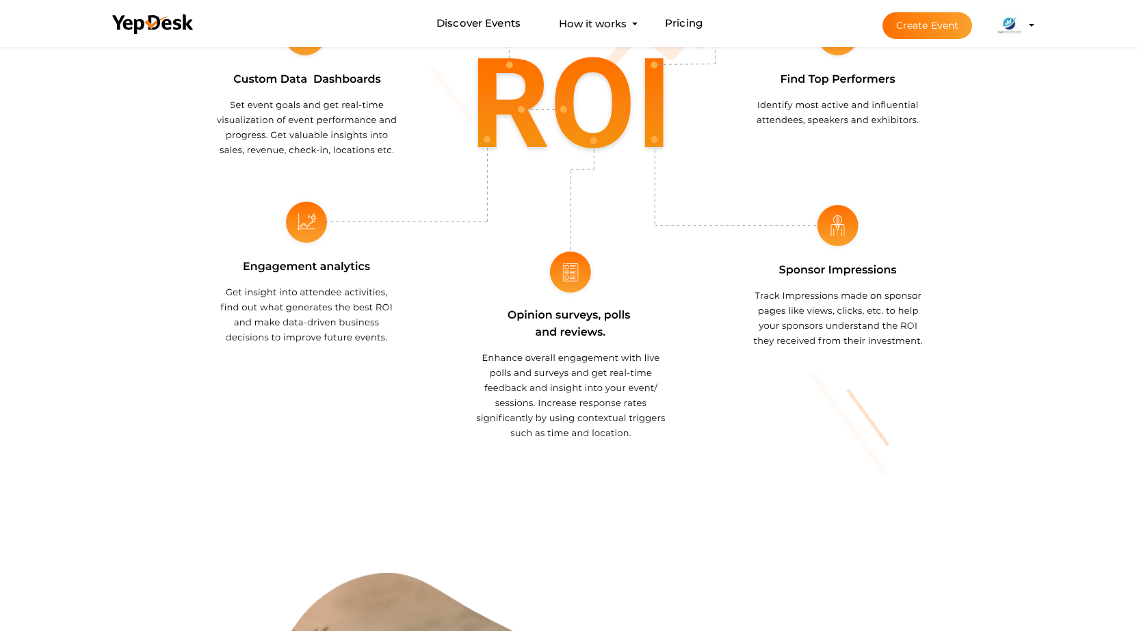
click at [1016, 26] on img at bounding box center [1009, 25] width 27 height 27
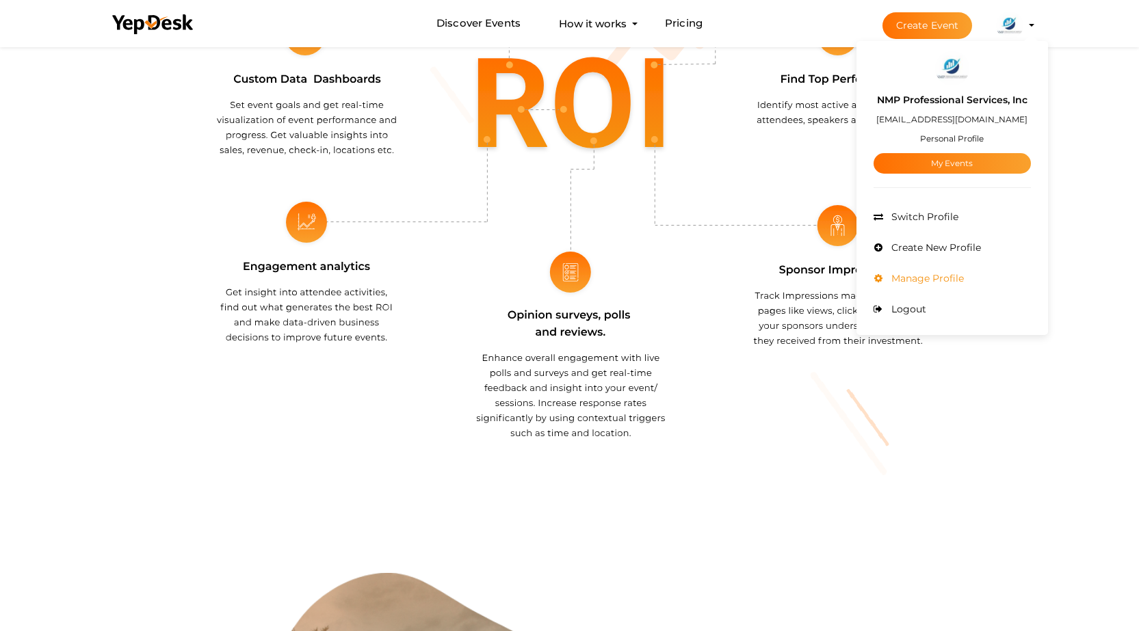
click at [912, 276] on span "Manage Profile" at bounding box center [926, 278] width 76 height 12
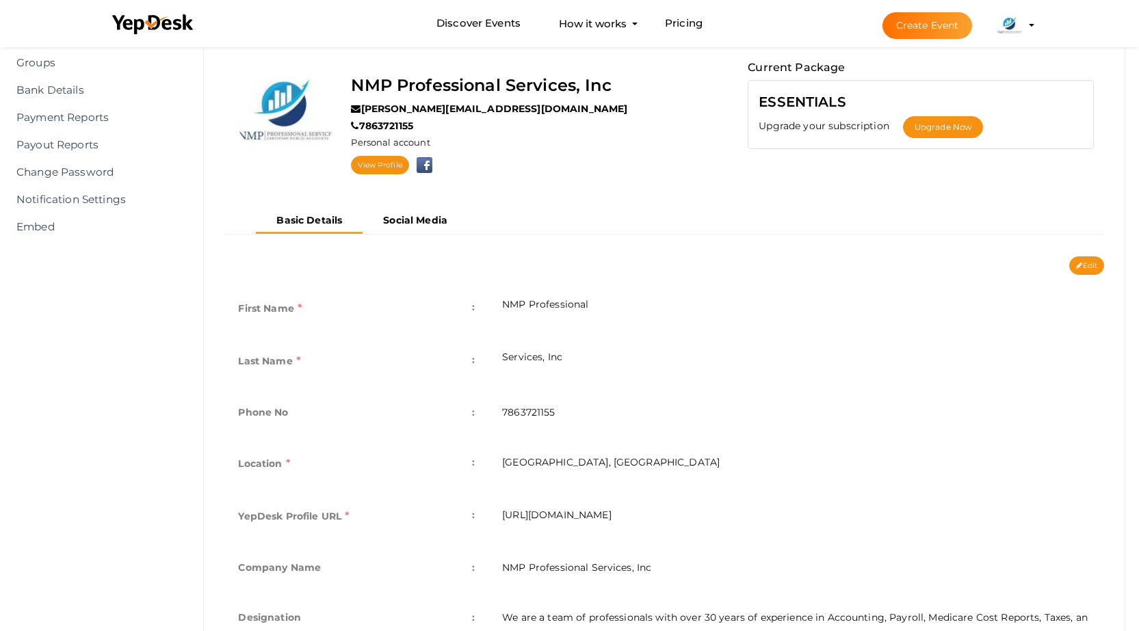
scroll to position [68, 0]
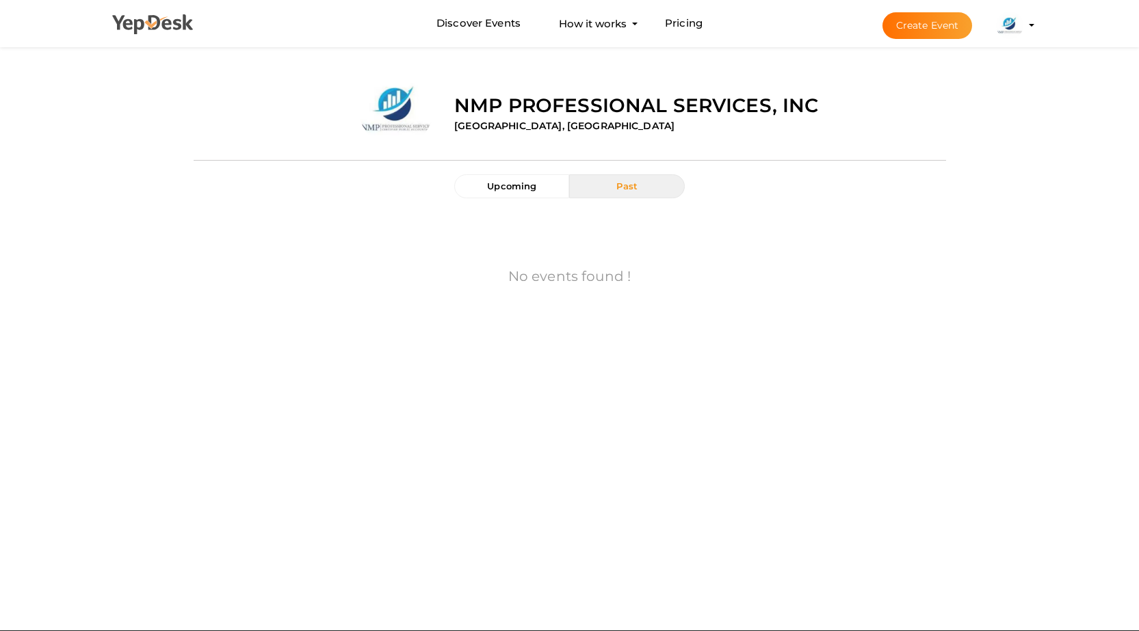
click at [159, 26] on use at bounding box center [152, 24] width 81 height 20
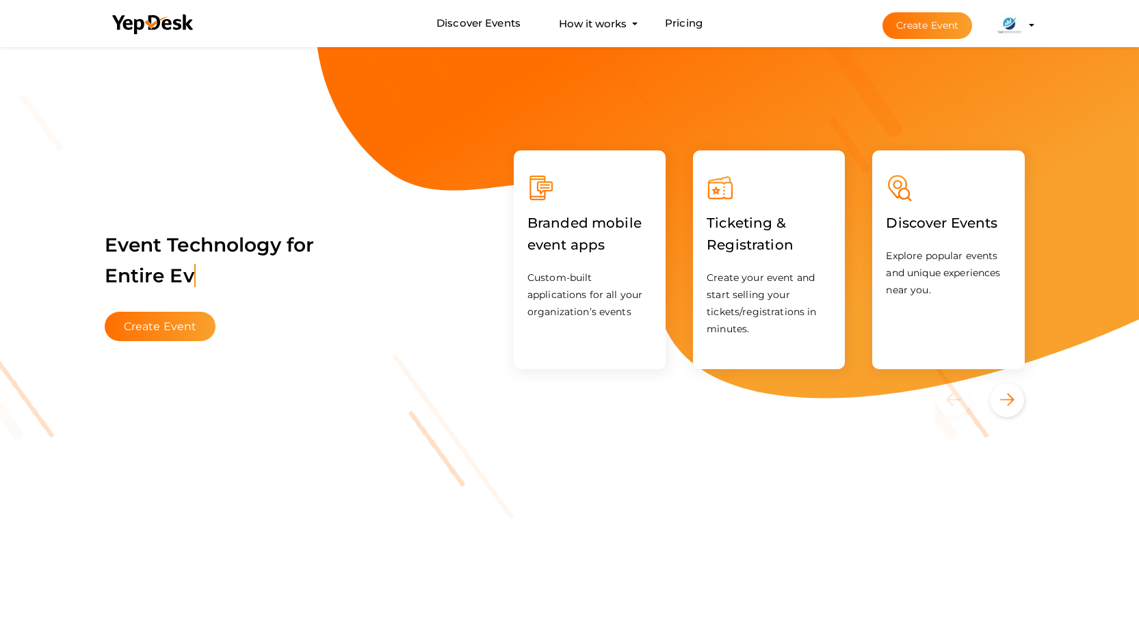
click at [575, 246] on label "Branded mobile event apps" at bounding box center [589, 234] width 124 height 64
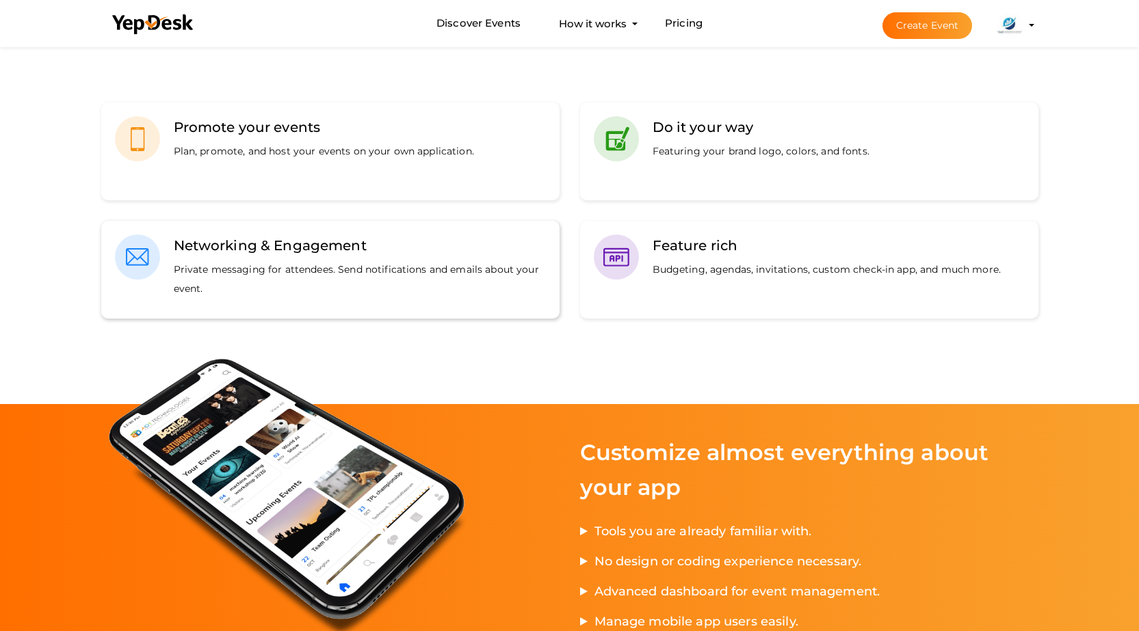
scroll to position [889, 0]
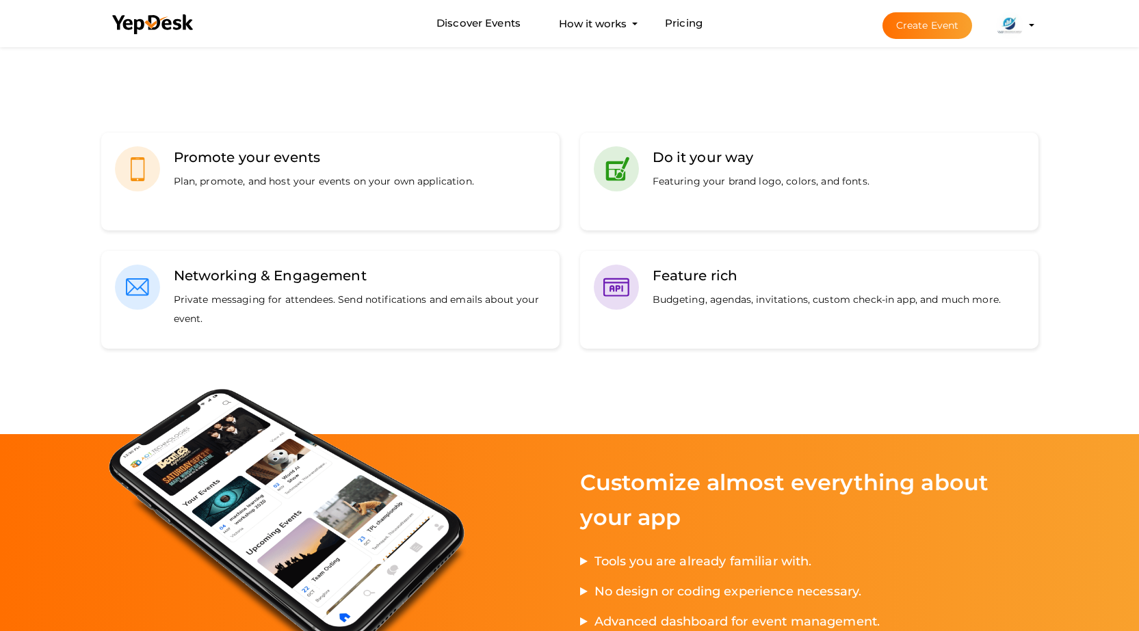
click at [1018, 25] on img at bounding box center [1009, 25] width 27 height 27
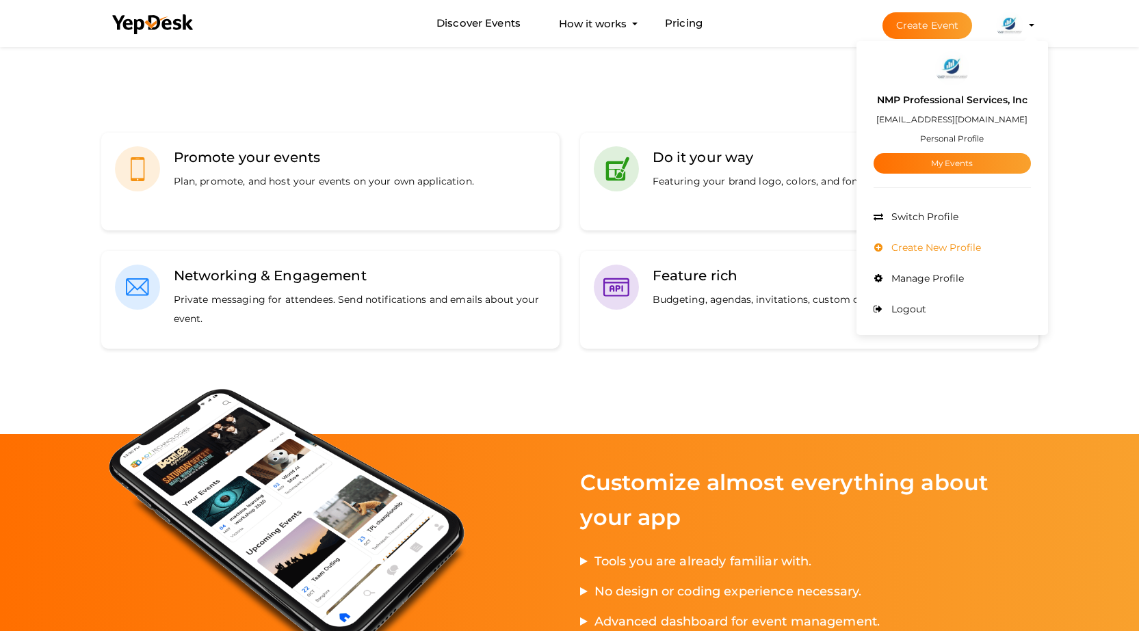
click at [931, 243] on span "Create New Profile" at bounding box center [934, 247] width 93 height 12
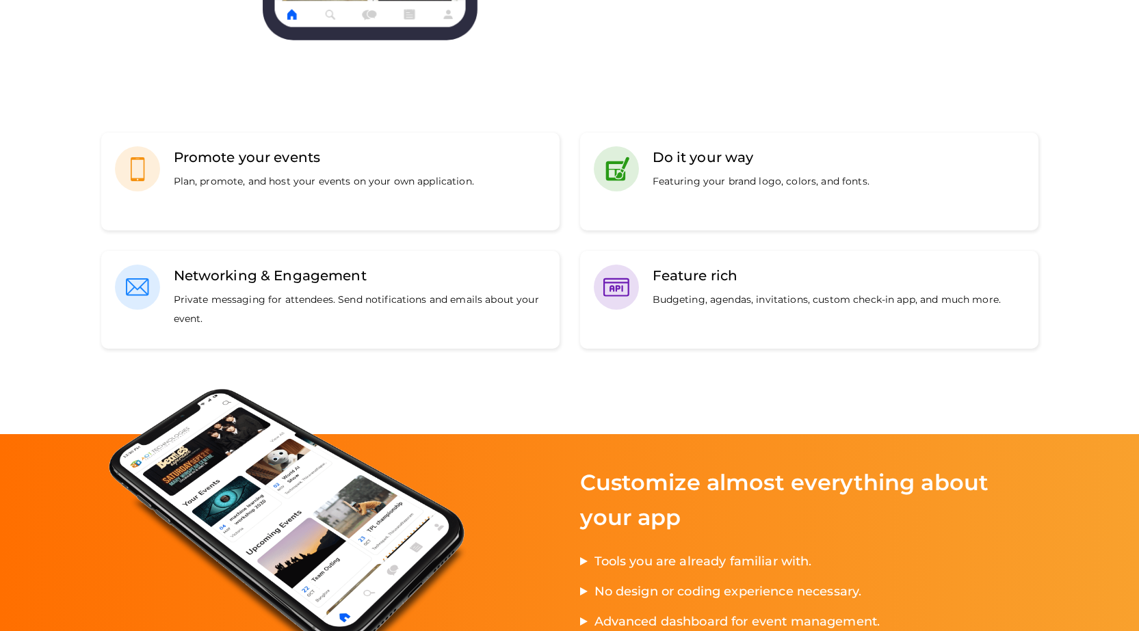
scroll to position [0, 0]
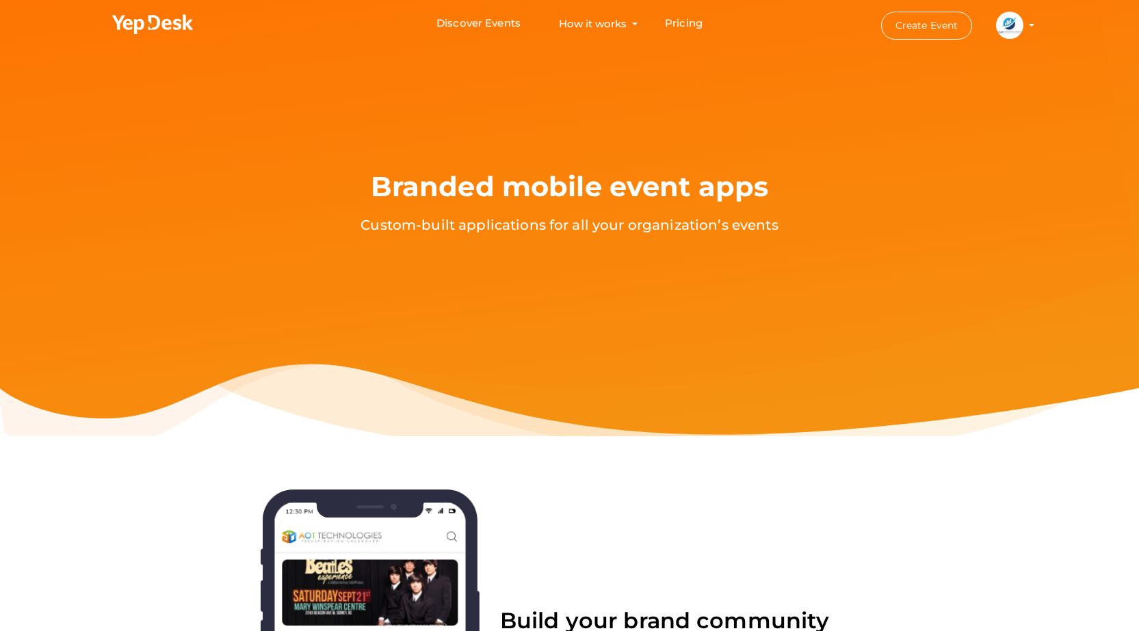
click at [1012, 21] on img at bounding box center [1009, 25] width 27 height 27
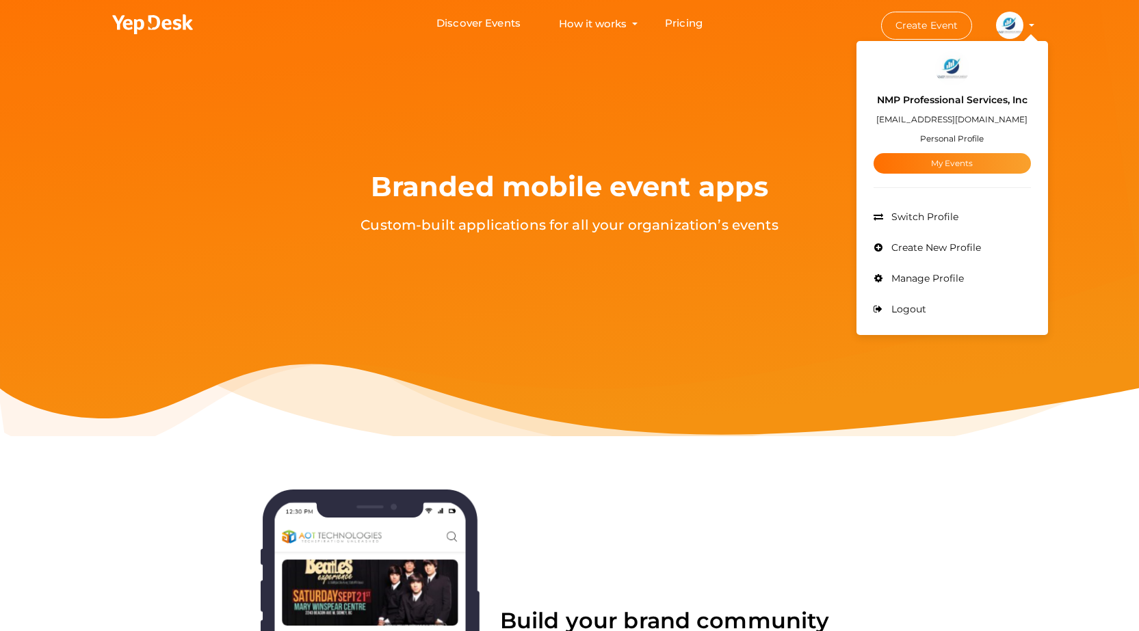
click at [947, 90] on div "NMP Professional Services, Inc [EMAIL_ADDRESS][DOMAIN_NAME] Personal Profile My…" at bounding box center [951, 129] width 157 height 88
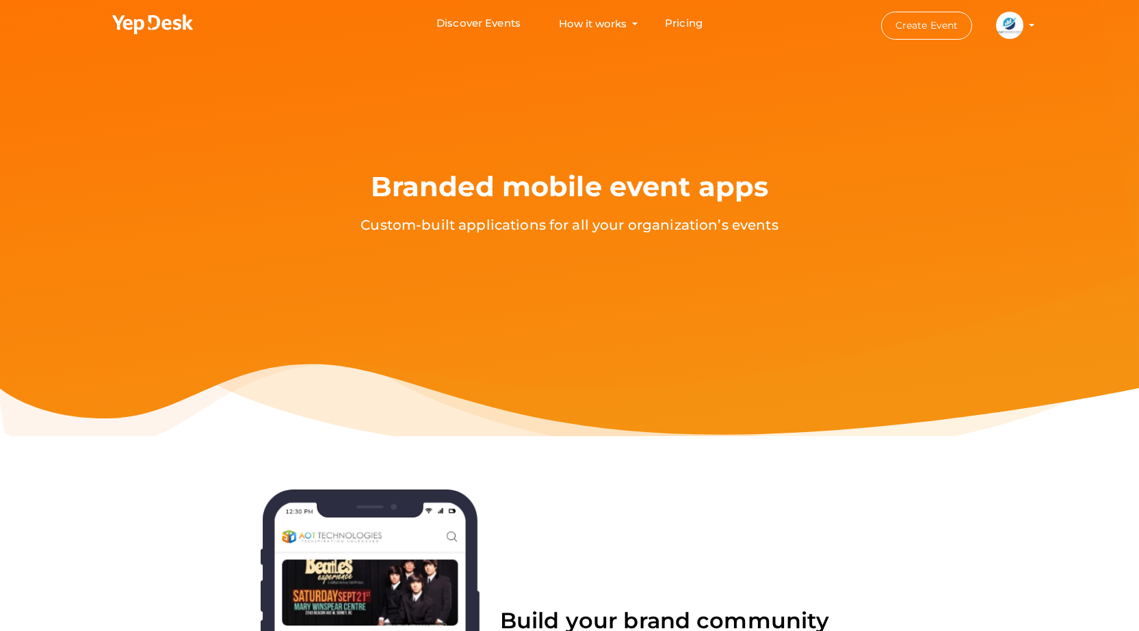
click at [1001, 36] on img at bounding box center [1009, 25] width 27 height 27
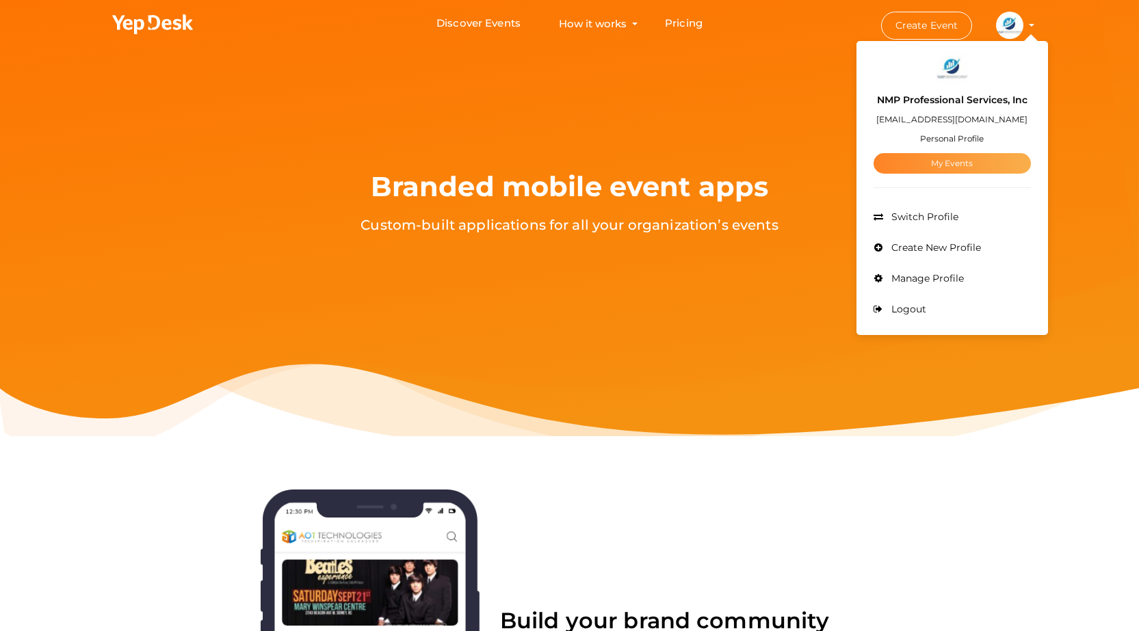
drag, startPoint x: 945, startPoint y: 163, endPoint x: 971, endPoint y: 164, distance: 26.0
click at [971, 164] on link "My Events" at bounding box center [951, 163] width 157 height 21
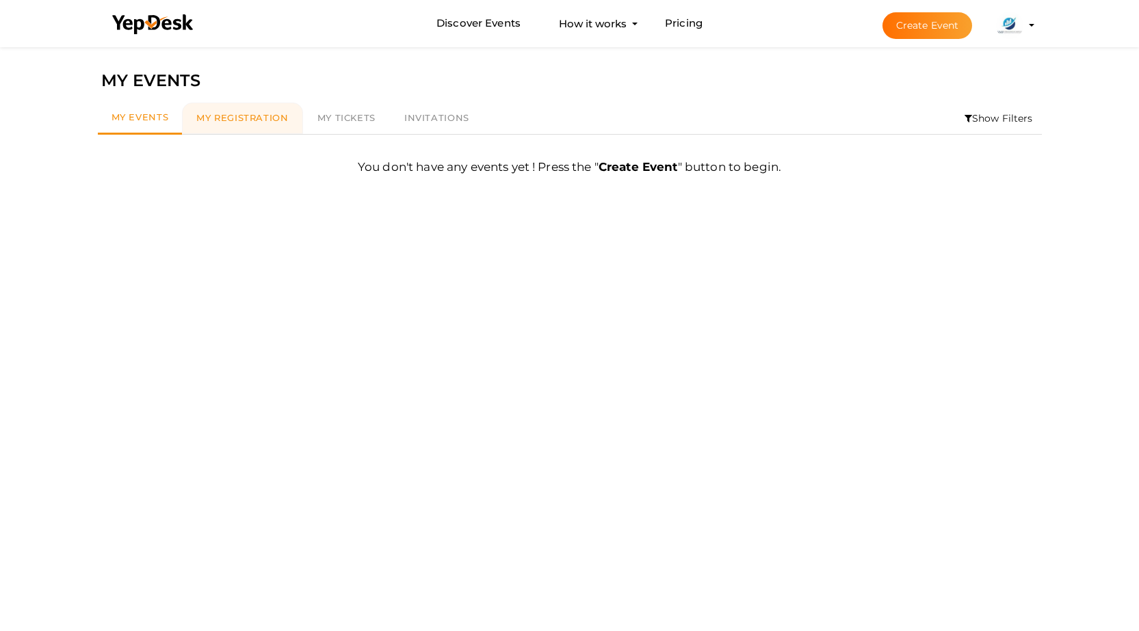
click at [272, 123] on span "My Registration" at bounding box center [242, 117] width 92 height 11
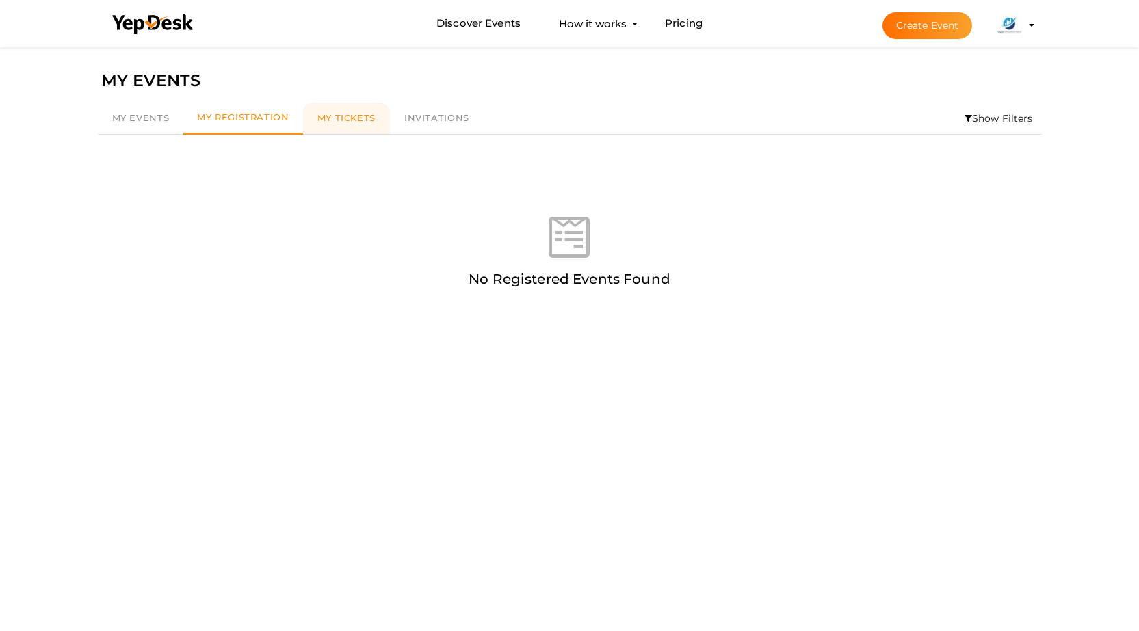
click at [352, 125] on link "My Tickets" at bounding box center [346, 118] width 87 height 31
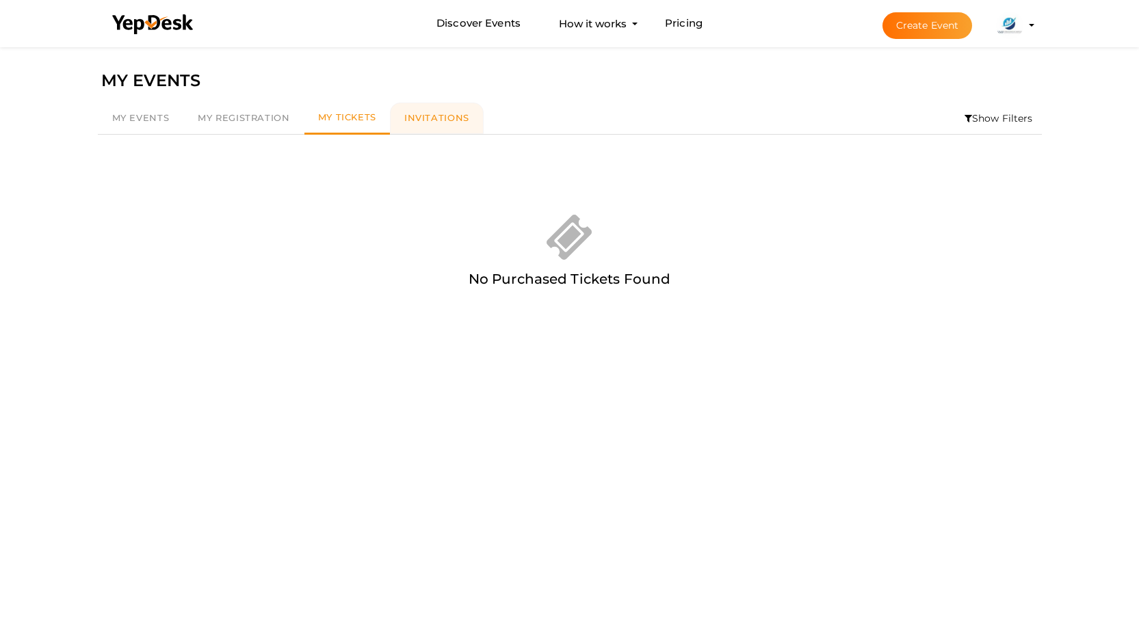
click at [423, 118] on span "Invitations" at bounding box center [436, 117] width 65 height 11
click at [1003, 34] on img at bounding box center [1009, 25] width 27 height 27
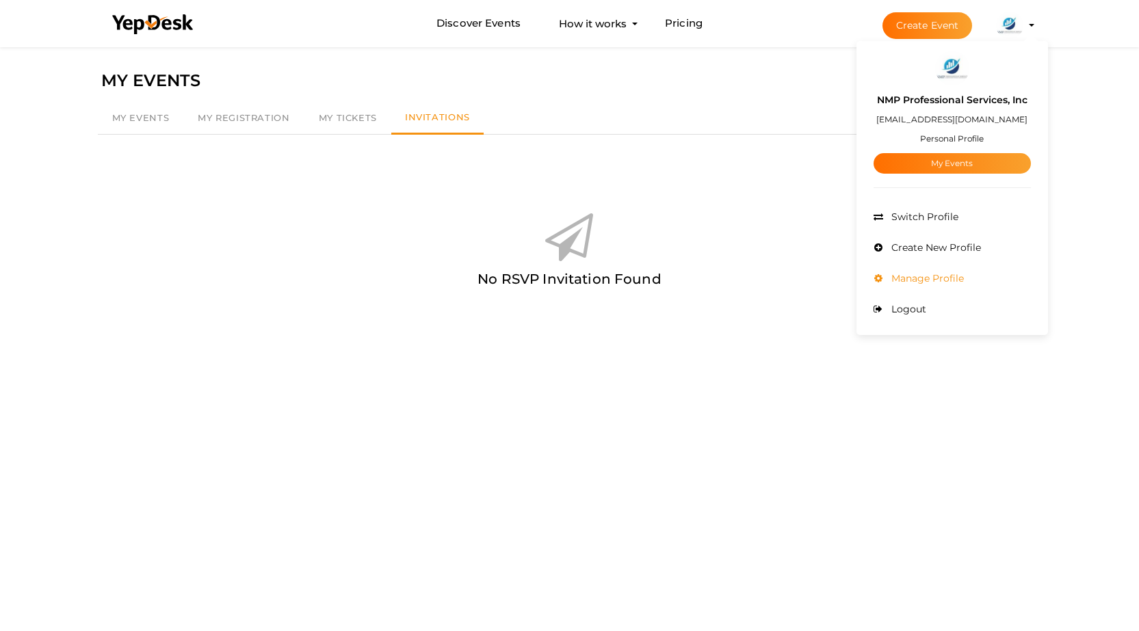
click at [906, 282] on span "Manage Profile" at bounding box center [926, 278] width 76 height 12
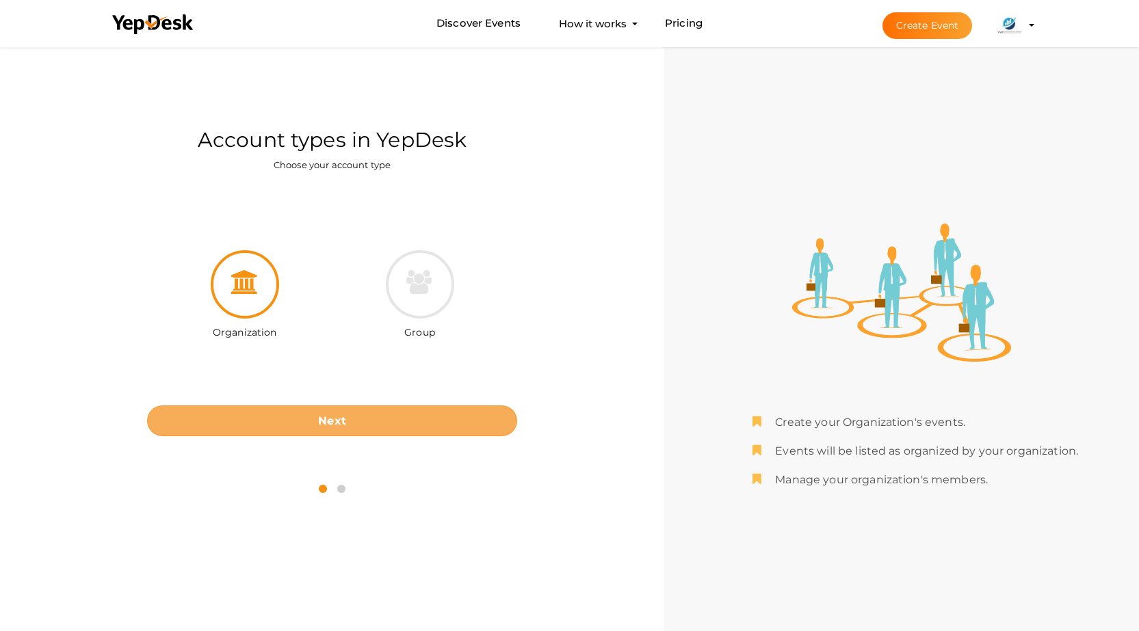
click at [305, 421] on button "Next" at bounding box center [332, 421] width 371 height 31
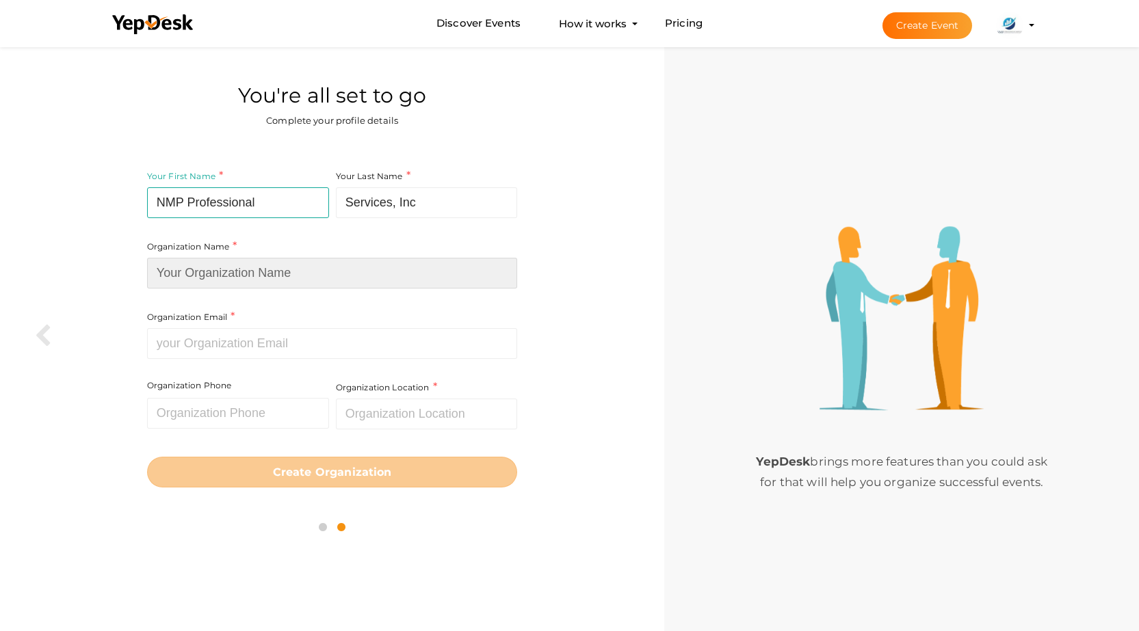
click at [345, 287] on input at bounding box center [332, 273] width 371 height 31
click at [401, 310] on div "Organization Email Required. Invalid email." at bounding box center [332, 334] width 371 height 50
click at [314, 276] on input at bounding box center [332, 273] width 371 height 31
type input "NMP Professional Services, Inc"
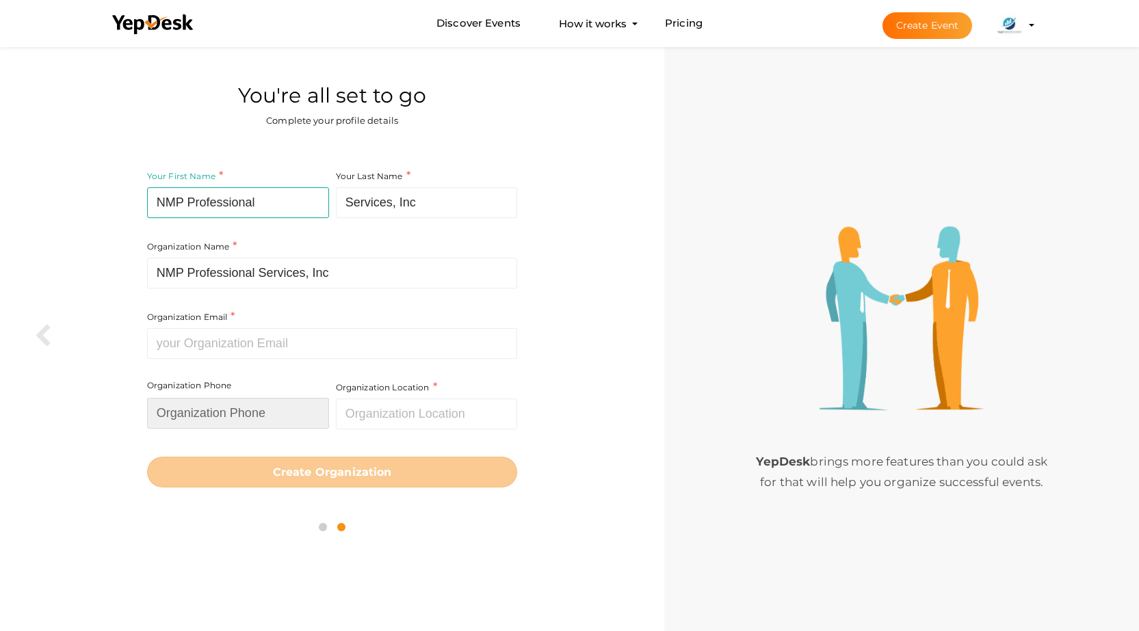
type input "7863721155"
type input "United States"
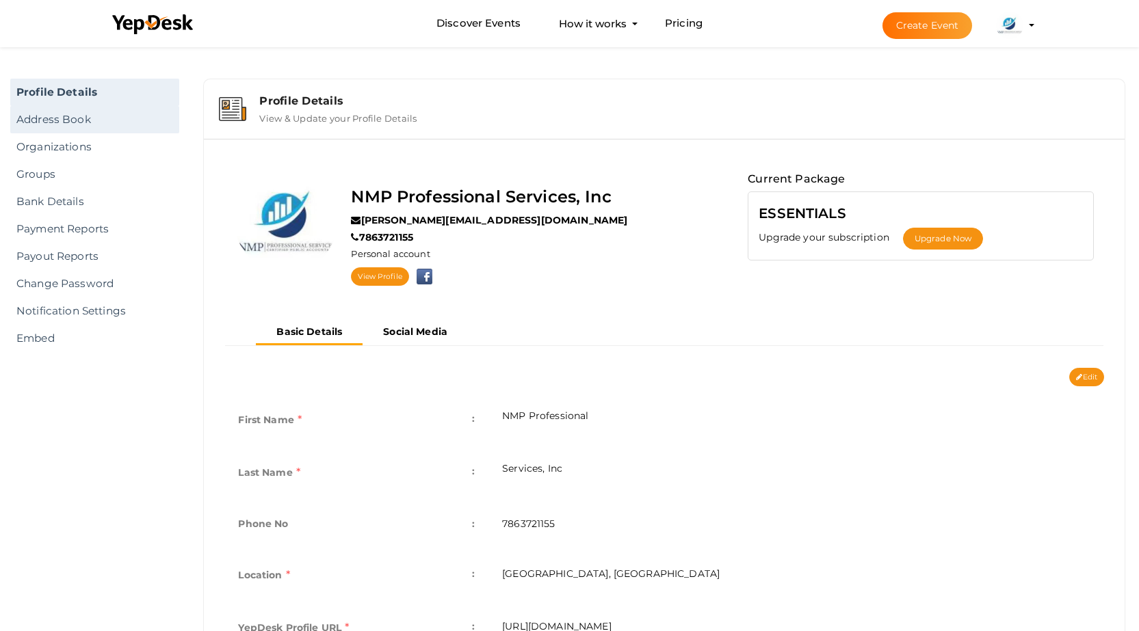
click at [55, 124] on link "Address Book" at bounding box center [94, 119] width 169 height 27
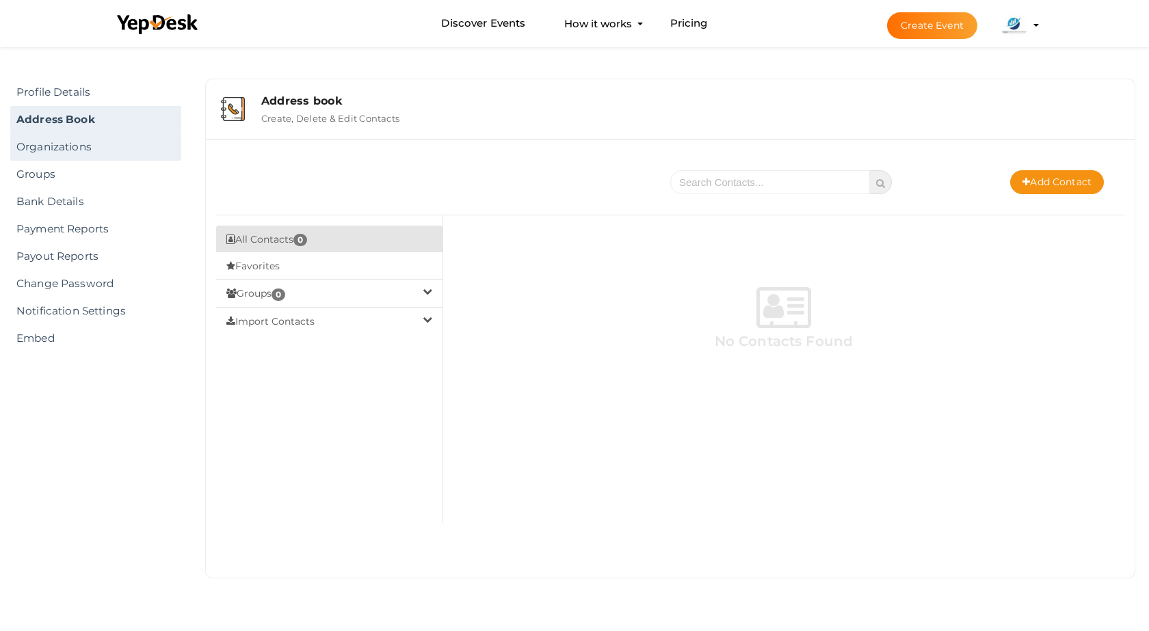
click at [53, 145] on link "Organizations" at bounding box center [95, 146] width 171 height 27
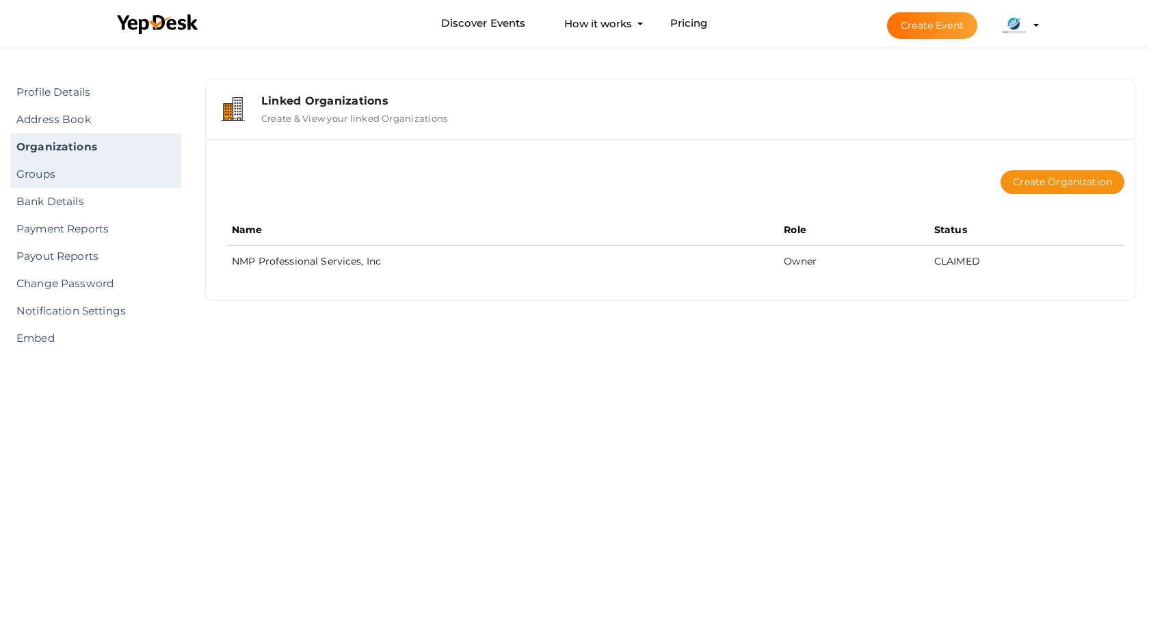
click at [151, 178] on link "Groups" at bounding box center [95, 174] width 171 height 27
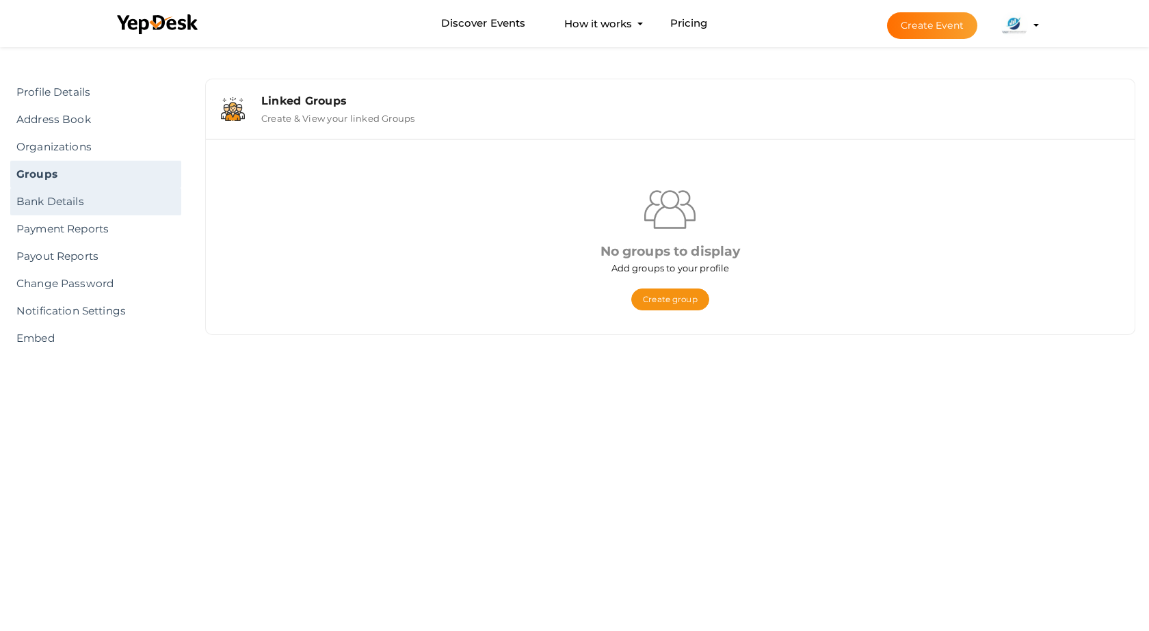
click at [107, 206] on link "Bank Details" at bounding box center [95, 201] width 171 height 27
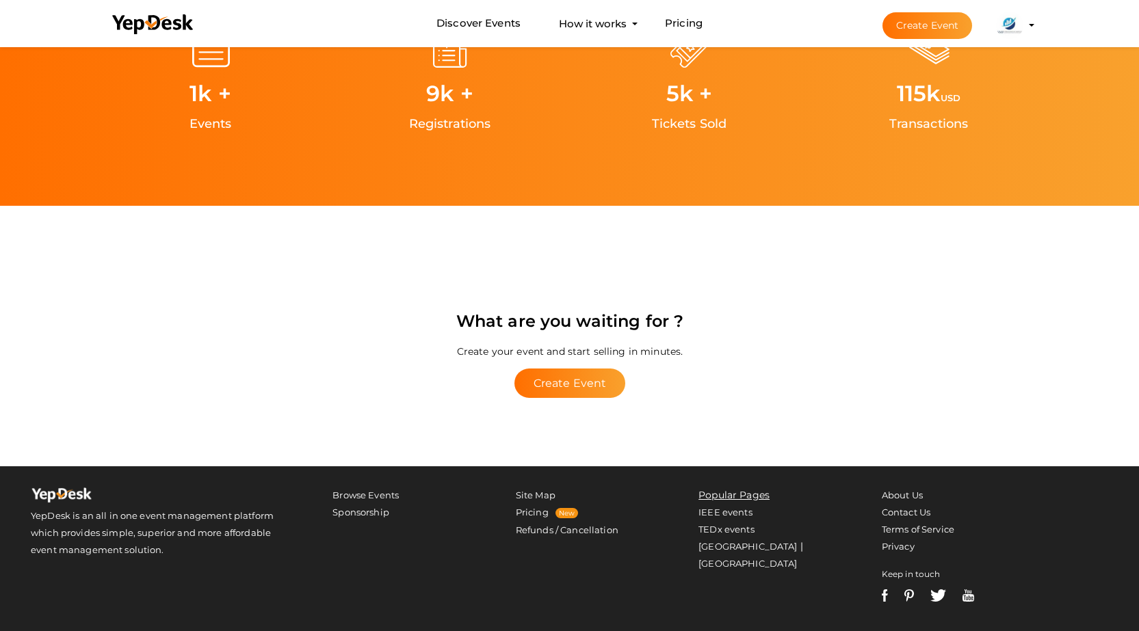
scroll to position [2644, 0]
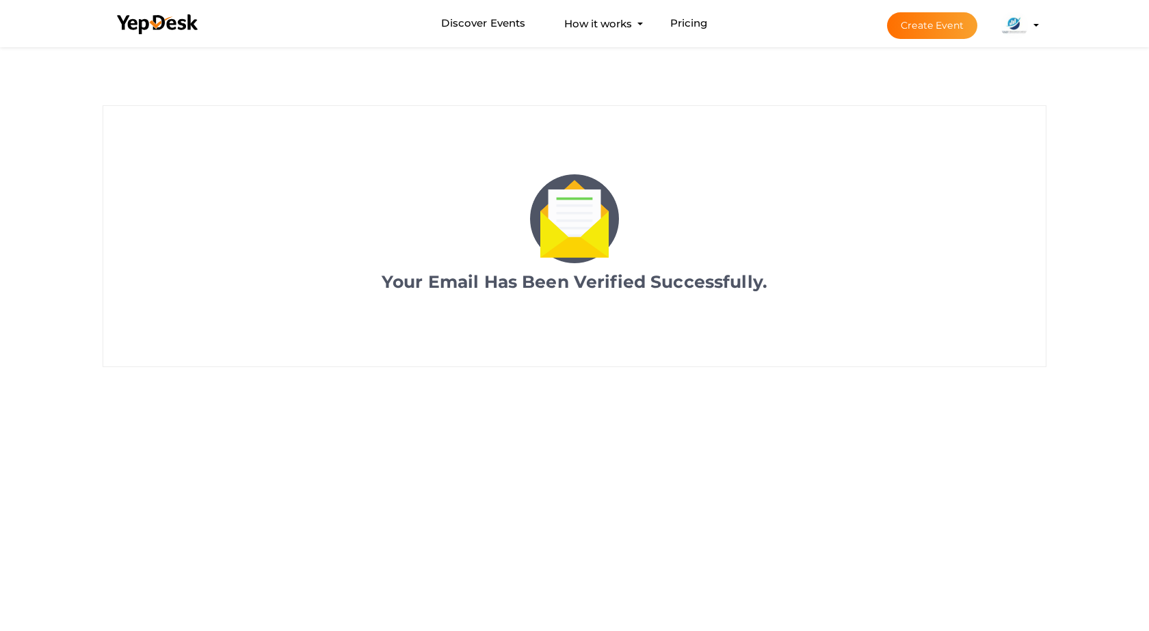
click at [1015, 22] on img at bounding box center [1014, 25] width 27 height 27
